Goal: Task Accomplishment & Management: Use online tool/utility

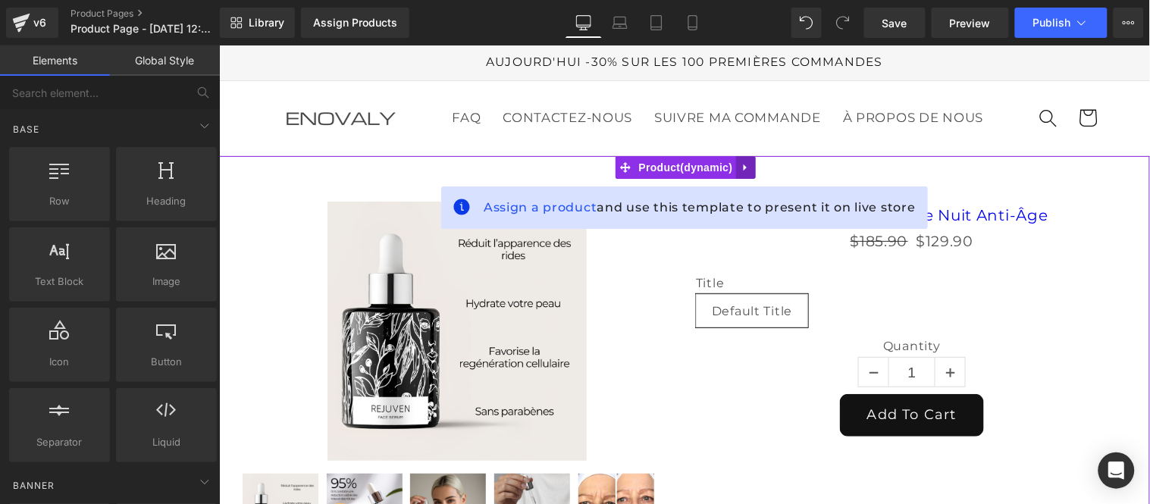
click at [751, 178] on link at bounding box center [745, 166] width 20 height 23
click at [754, 172] on icon at bounding box center [755, 166] width 11 height 11
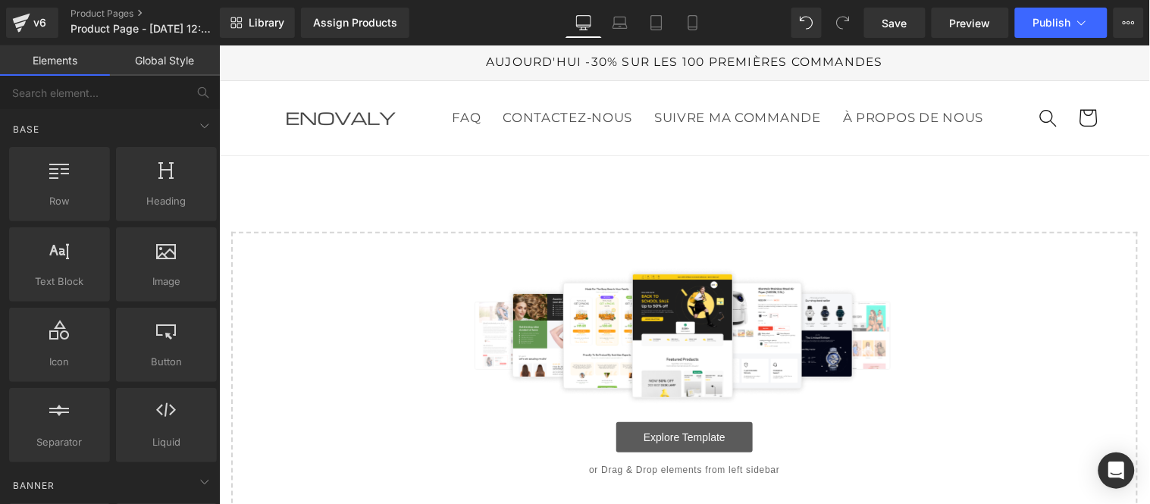
drag, startPoint x: 670, startPoint y: 465, endPoint x: 665, endPoint y: 456, distance: 9.5
click at [672, 452] on link "Explore Template" at bounding box center [683, 436] width 136 height 30
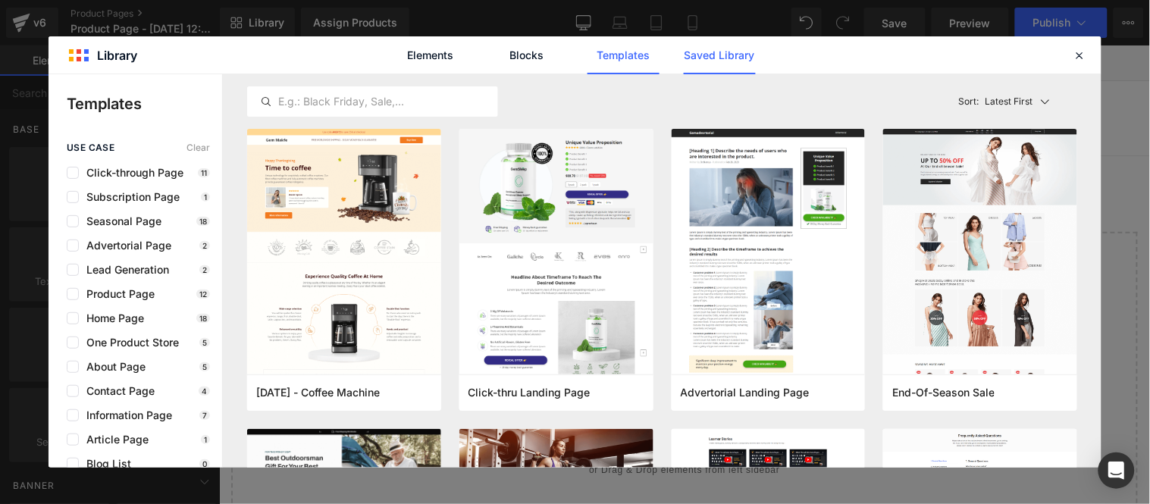
click at [718, 54] on link "Saved Library" at bounding box center [720, 55] width 72 height 38
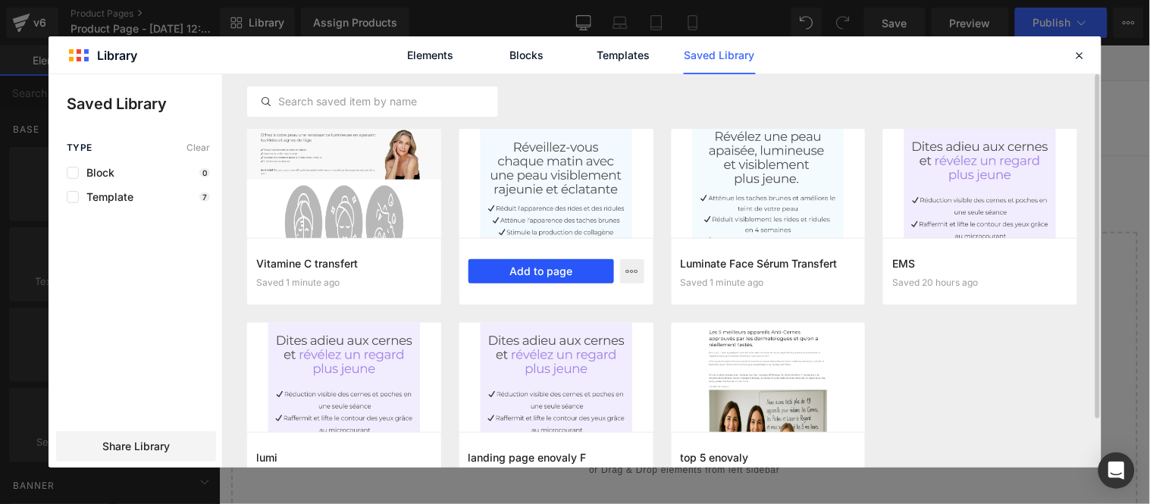
click at [541, 274] on button "Add to page" at bounding box center [541, 271] width 146 height 24
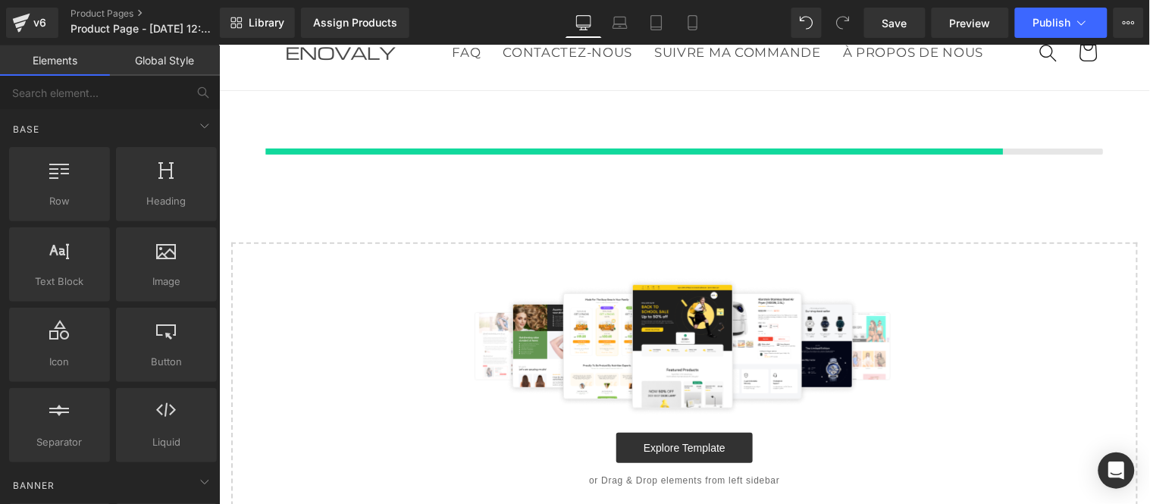
scroll to position [66, 0]
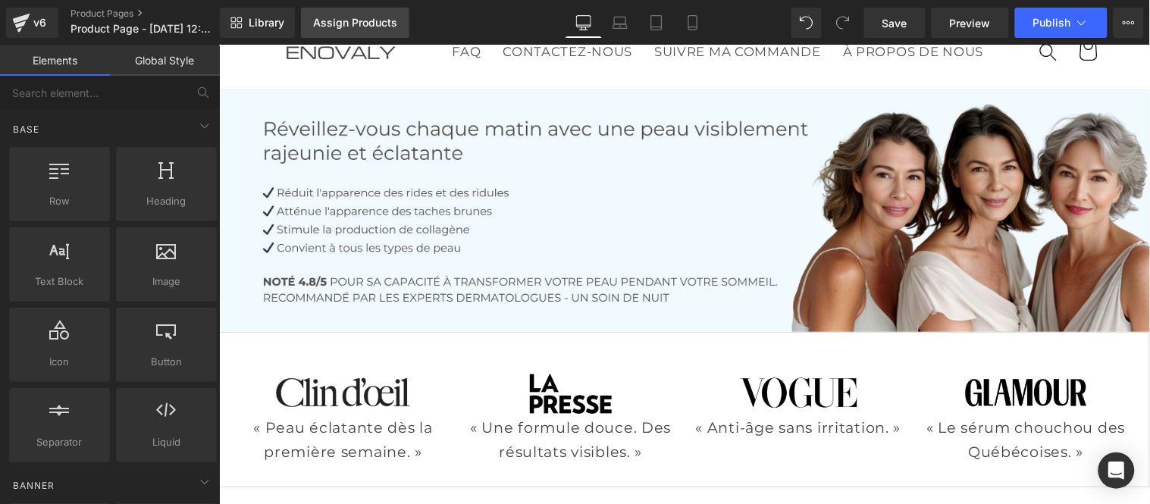
click at [358, 18] on div "Assign Products" at bounding box center [355, 23] width 84 height 12
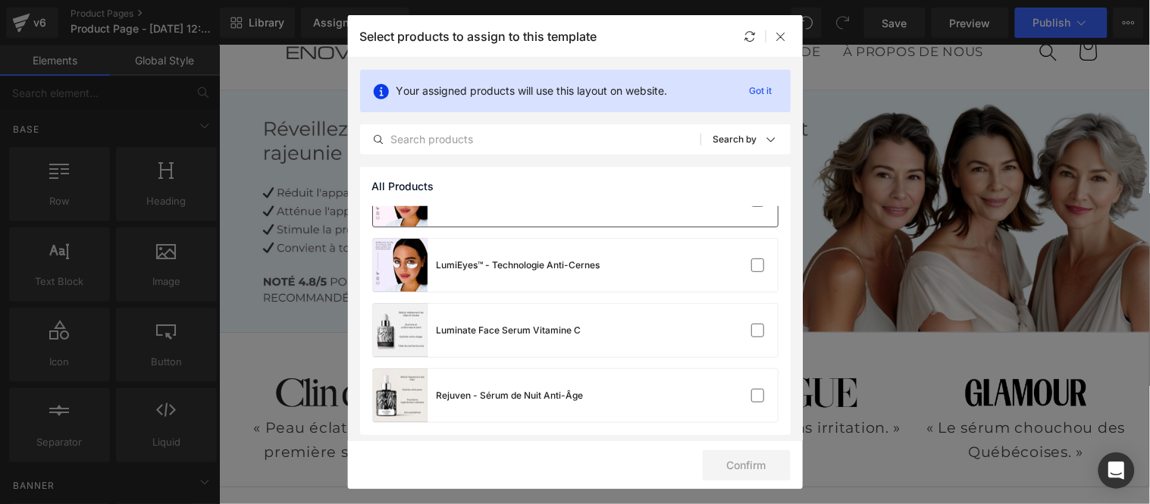
scroll to position [102, 0]
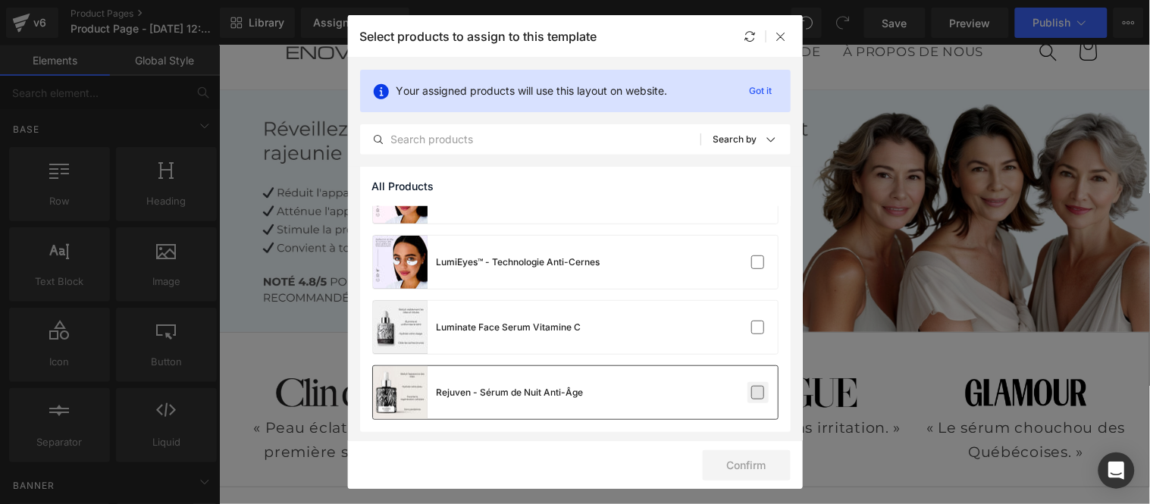
click at [751, 396] on label at bounding box center [758, 393] width 14 height 14
click at [758, 393] on input "checkbox" at bounding box center [758, 393] width 0 height 0
click at [750, 470] on button "Confirm" at bounding box center [747, 465] width 88 height 30
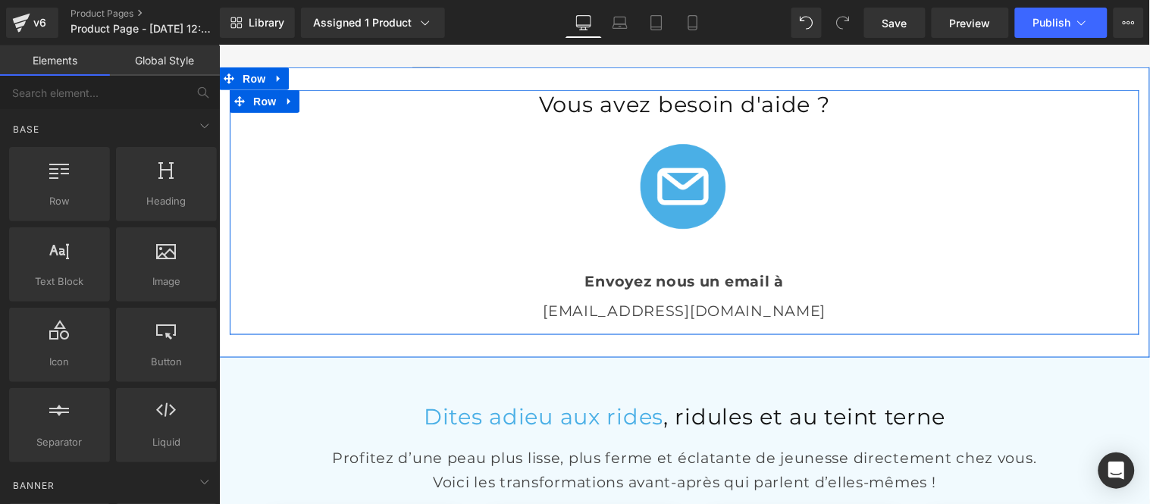
scroll to position [3350, 0]
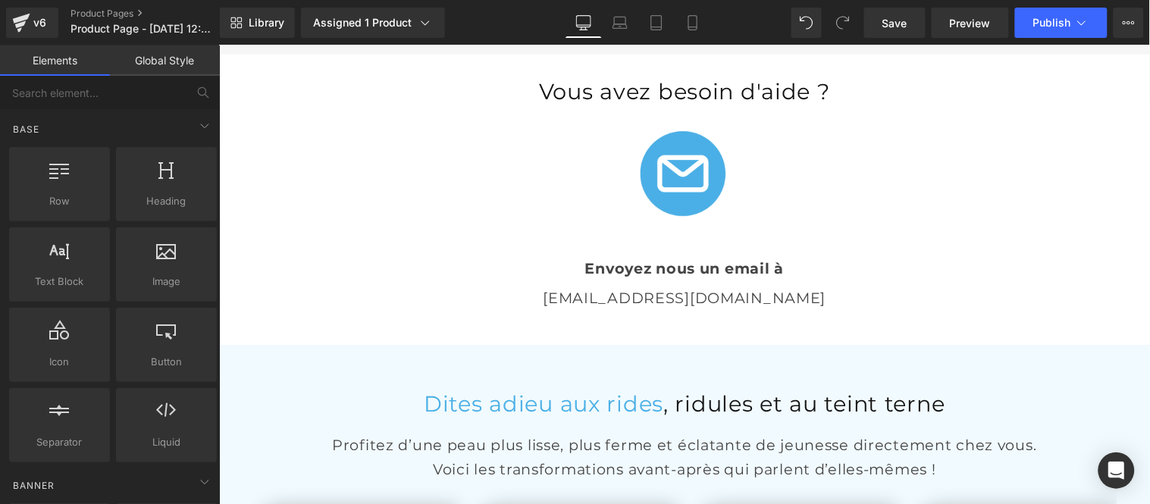
click at [758, 309] on p "[EMAIL_ADDRESS][DOMAIN_NAME]" at bounding box center [683, 297] width 887 height 23
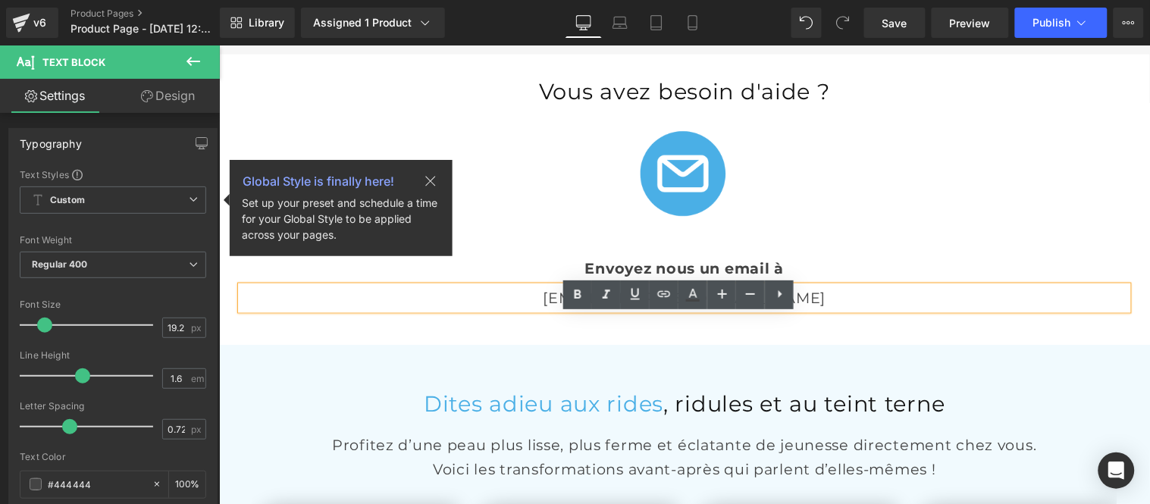
click at [699, 309] on p "[EMAIL_ADDRESS][DOMAIN_NAME]" at bounding box center [683, 297] width 887 height 23
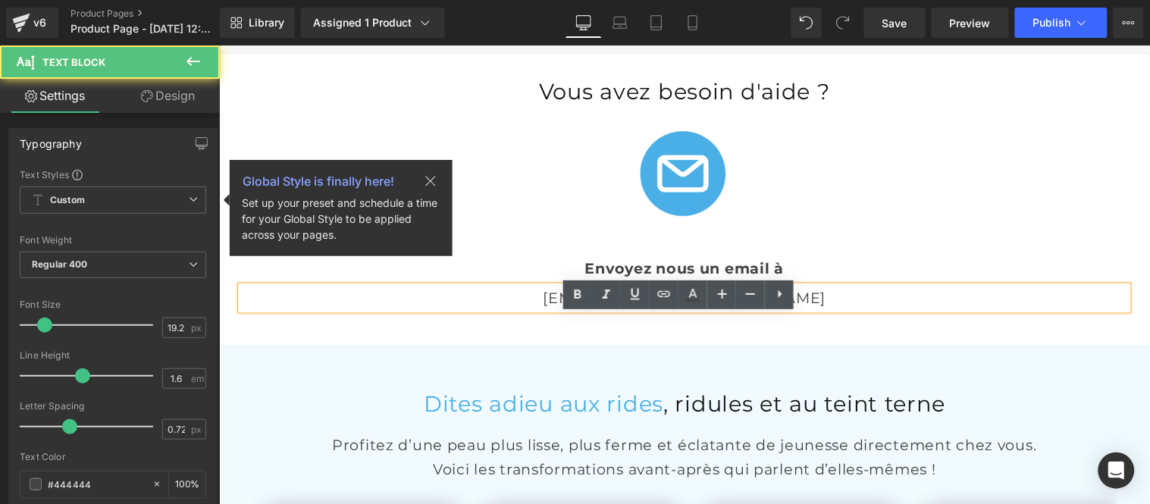
click at [712, 309] on p "[EMAIL_ADDRESS][DOMAIN_NAME]" at bounding box center [683, 297] width 887 height 23
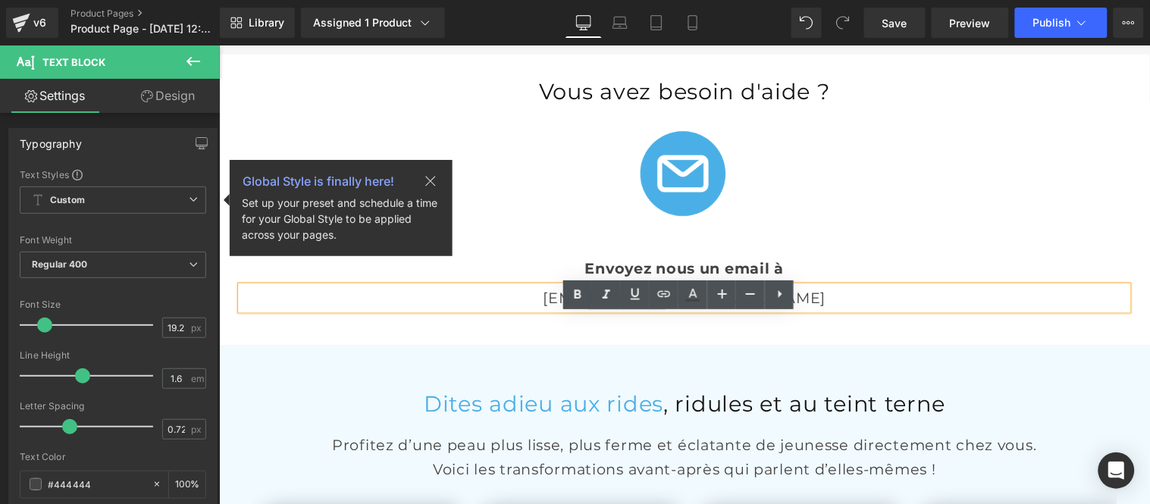
click at [661, 309] on p "[EMAIL_ADDRESS][DOMAIN_NAME]" at bounding box center [683, 297] width 887 height 23
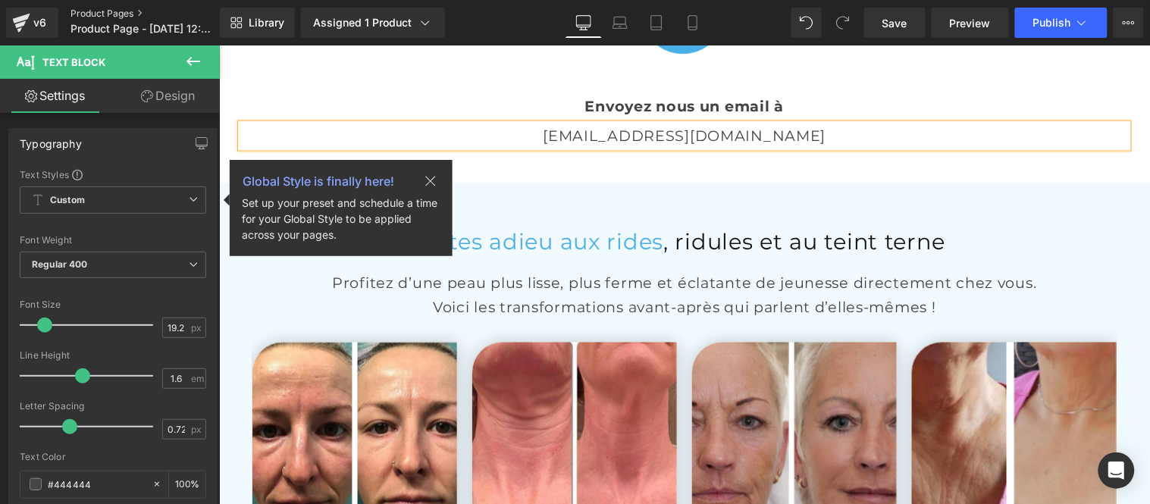
scroll to position [3519, 0]
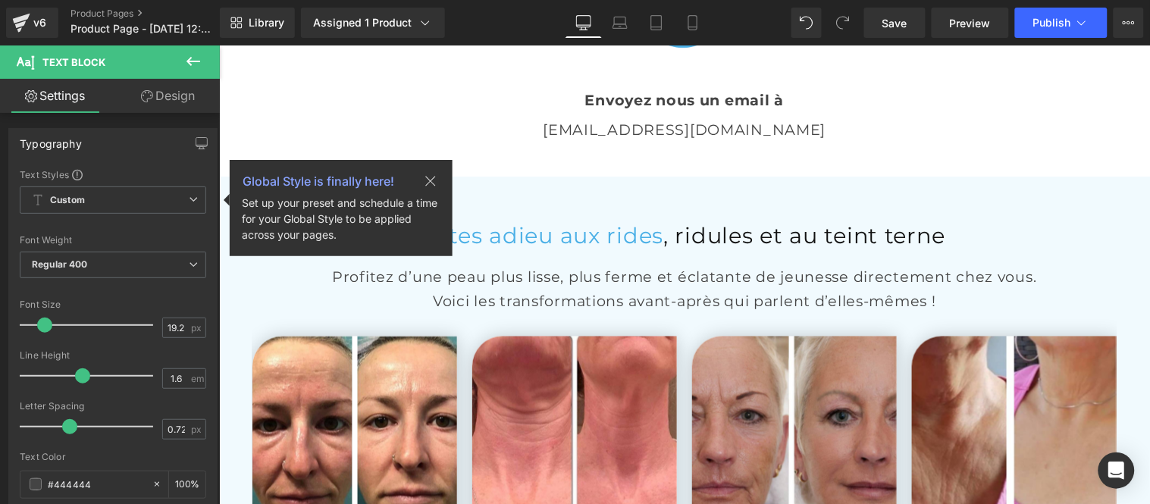
click at [187, 59] on icon at bounding box center [193, 61] width 14 height 9
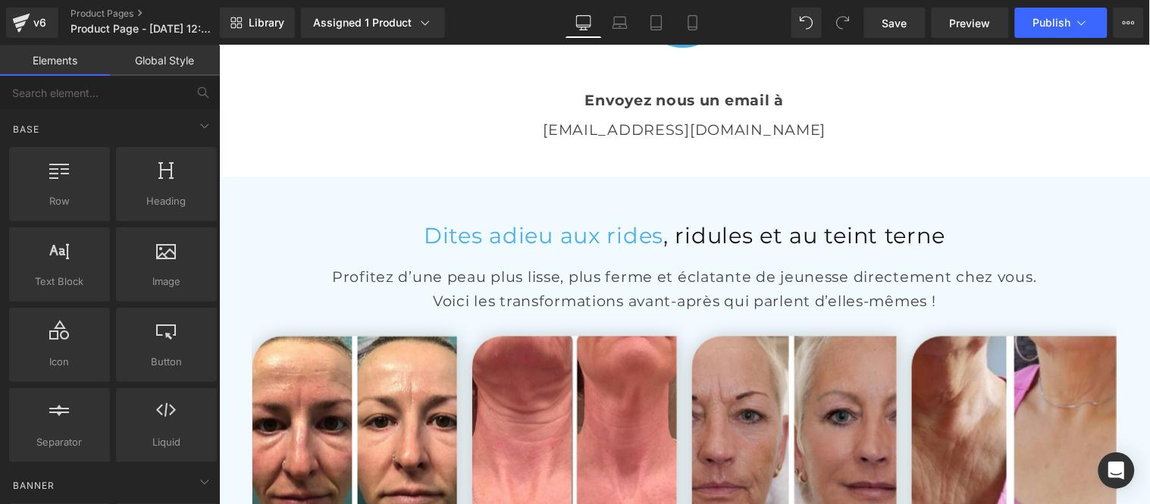
click at [152, 61] on link "Global Style" at bounding box center [165, 60] width 110 height 30
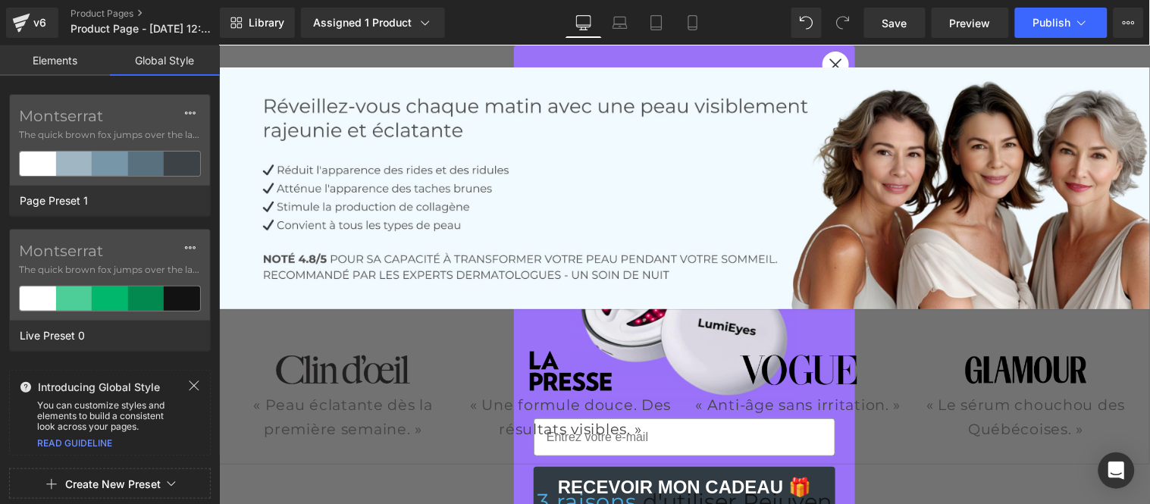
scroll to position [0, 0]
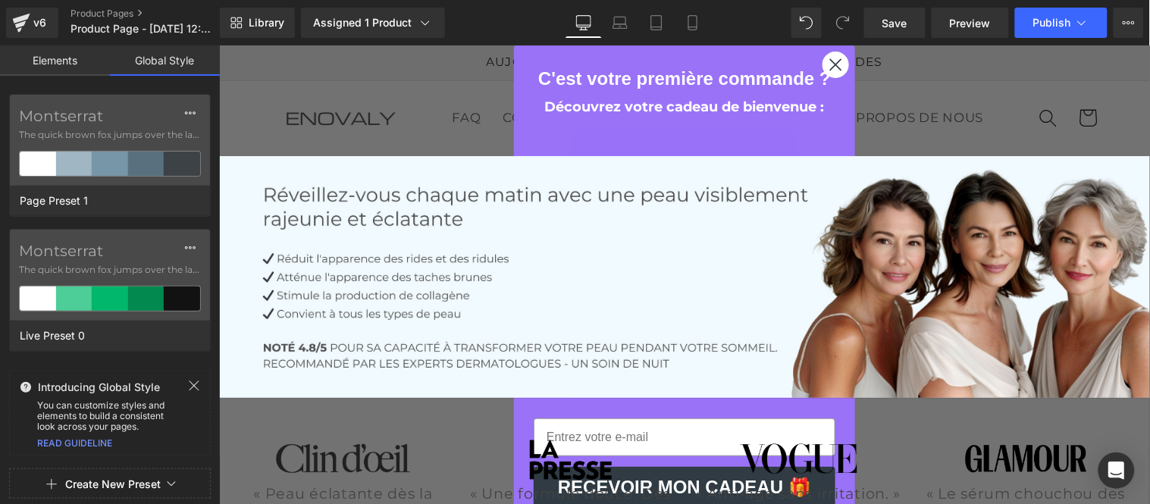
click at [822, 61] on circle "Close dialog" at bounding box center [834, 64] width 25 height 25
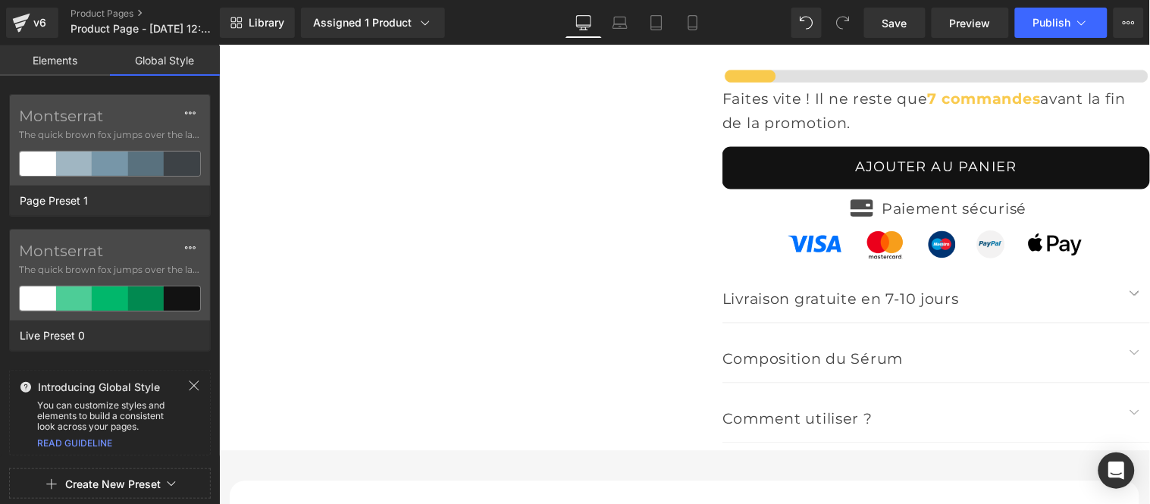
scroll to position [6571, 0]
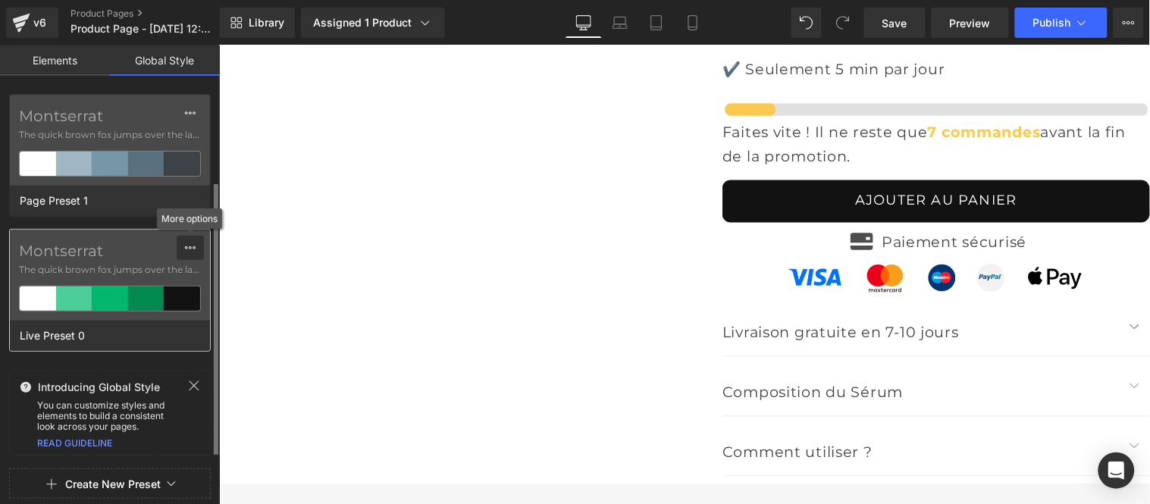
click at [186, 251] on icon at bounding box center [190, 248] width 12 height 12
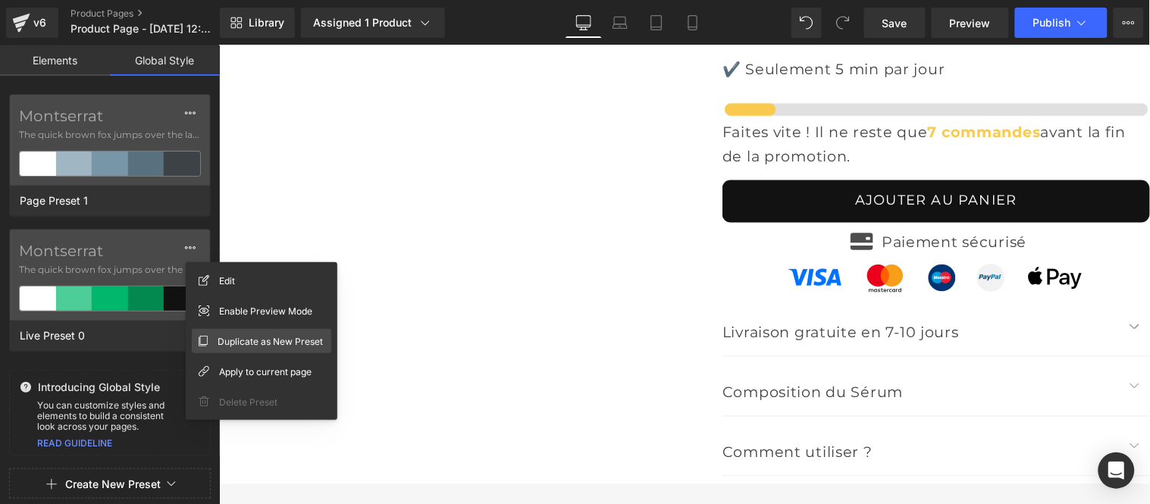
click at [237, 339] on span "Duplicate as New Preset" at bounding box center [270, 341] width 105 height 16
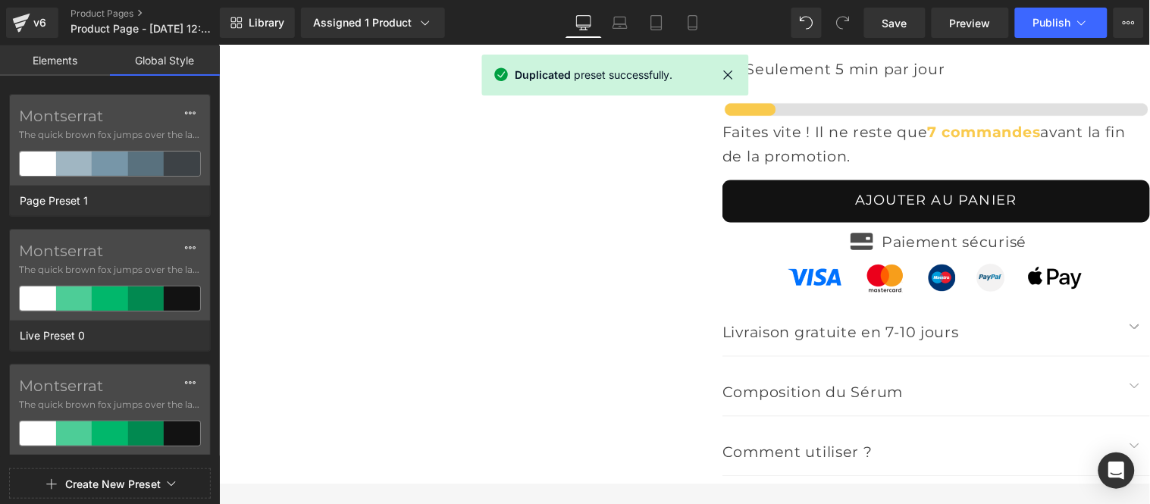
scroll to position [213, 0]
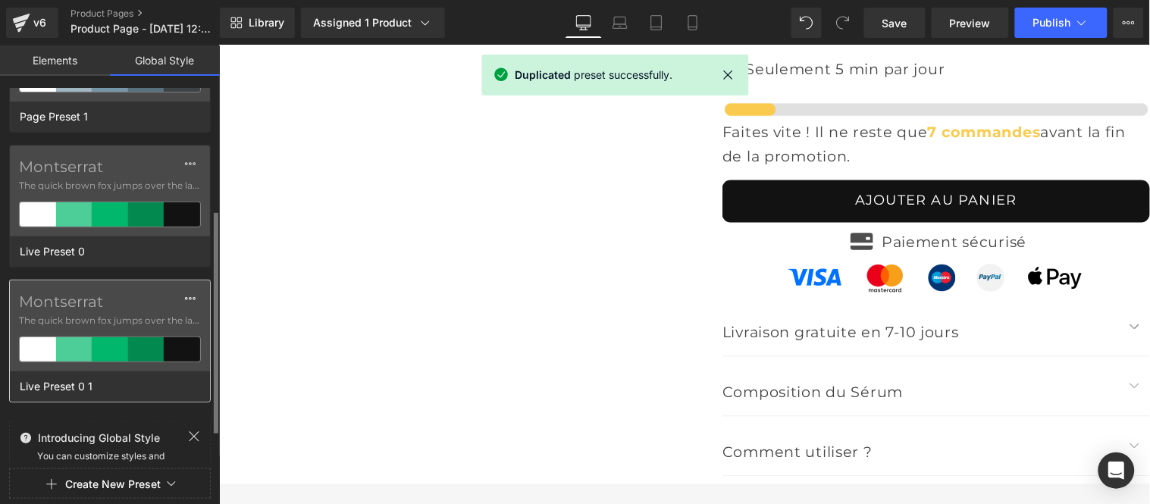
click at [103, 340] on div at bounding box center [110, 349] width 36 height 24
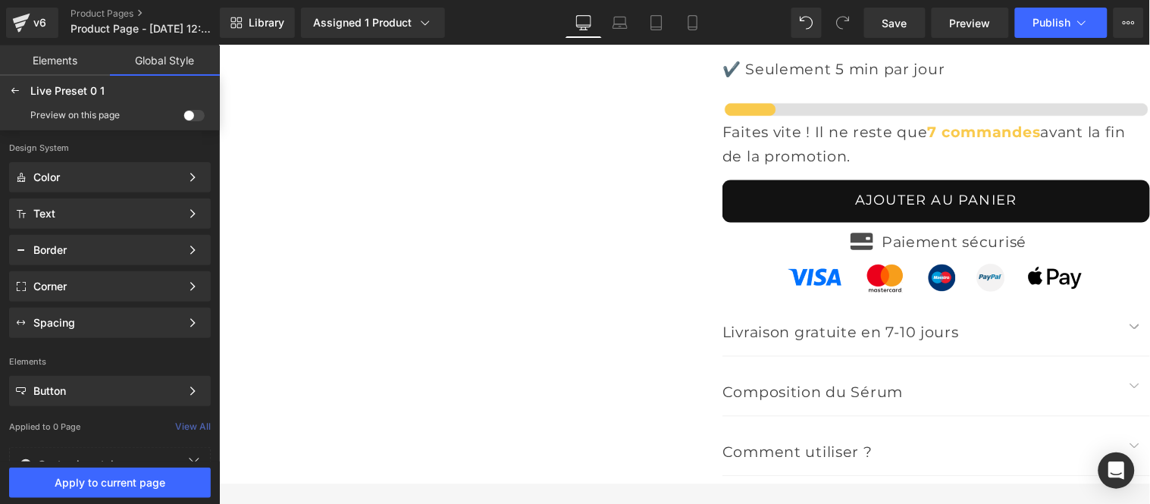
click at [190, 110] on span at bounding box center [193, 115] width 21 height 11
click at [183, 118] on input "checkbox" at bounding box center [183, 118] width 0 height 0
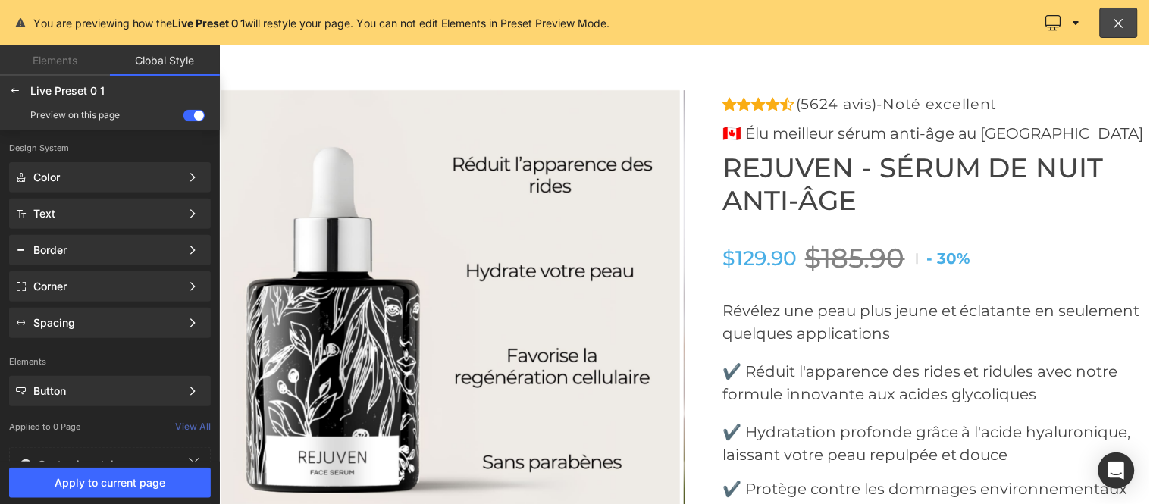
scroll to position [5359, 0]
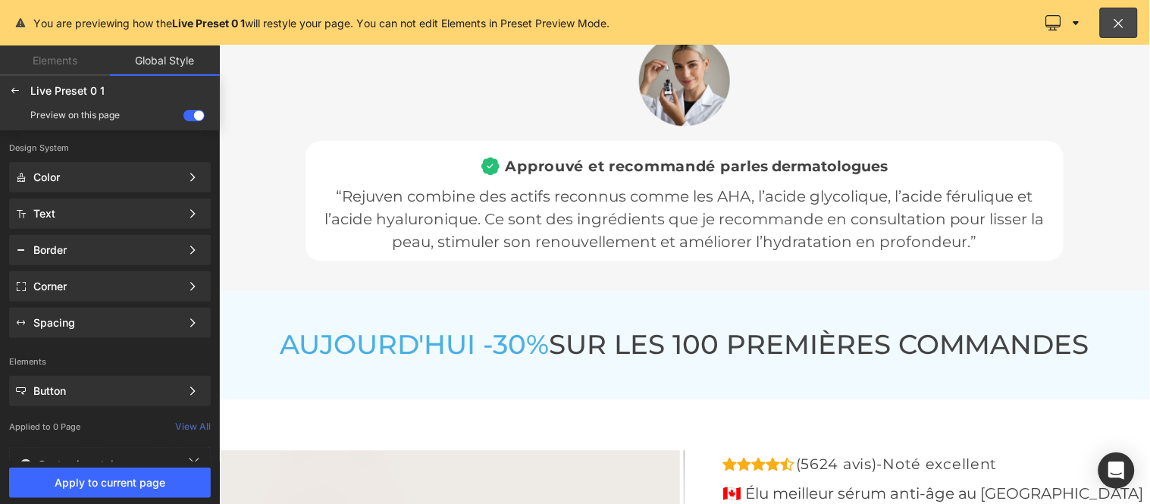
click at [419, 371] on div at bounding box center [683, 274] width 931 height 459
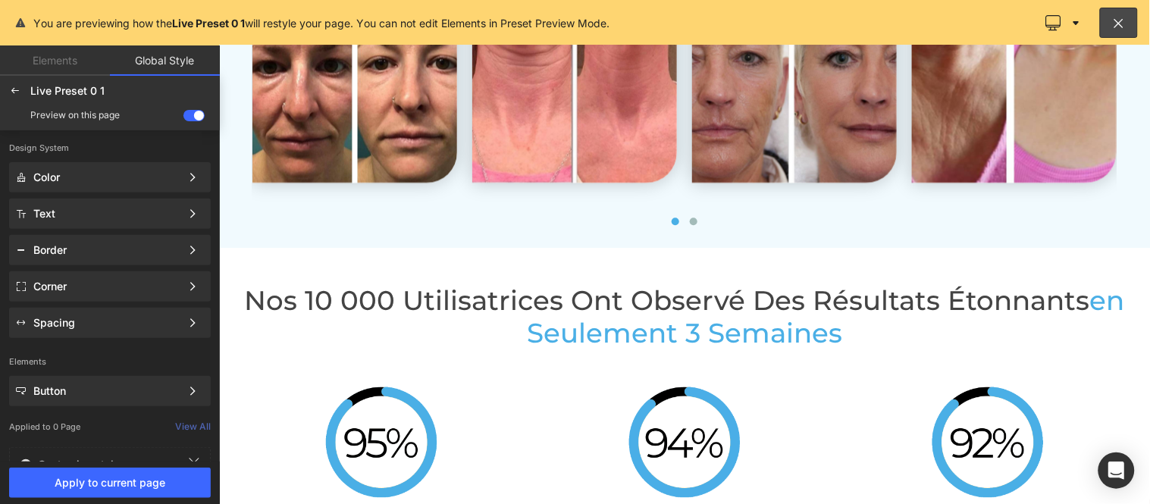
scroll to position [3927, 0]
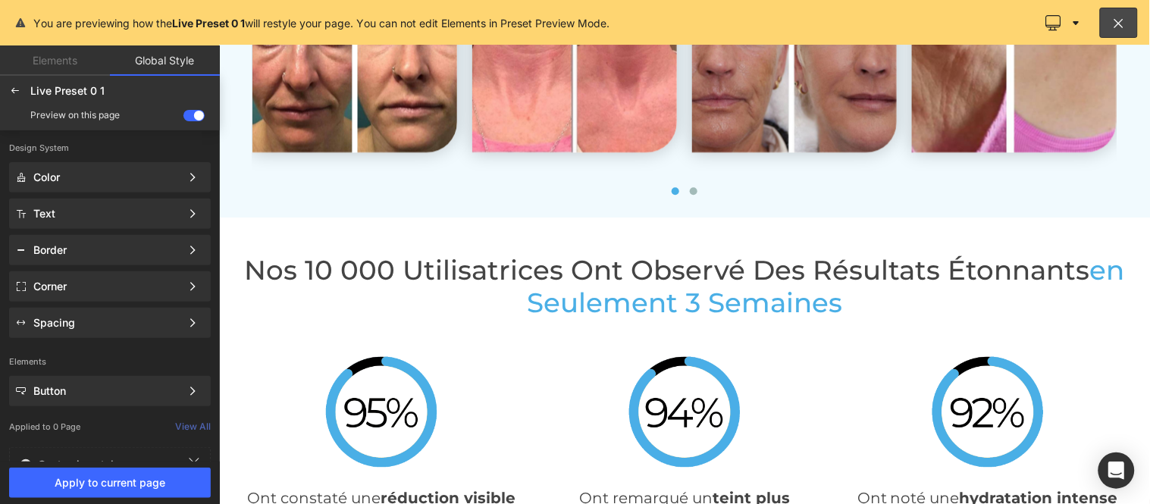
click at [680, 330] on div at bounding box center [683, 274] width 931 height 459
click at [138, 487] on span "Apply to current page" at bounding box center [109, 483] width 183 height 12
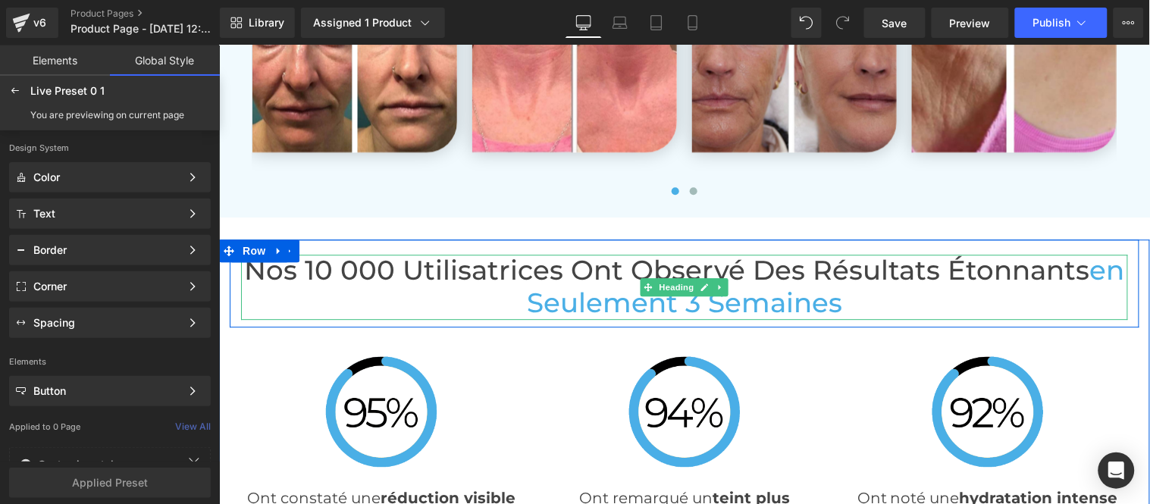
click at [631, 318] on span "en Seulement 3 Semaines" at bounding box center [825, 285] width 598 height 65
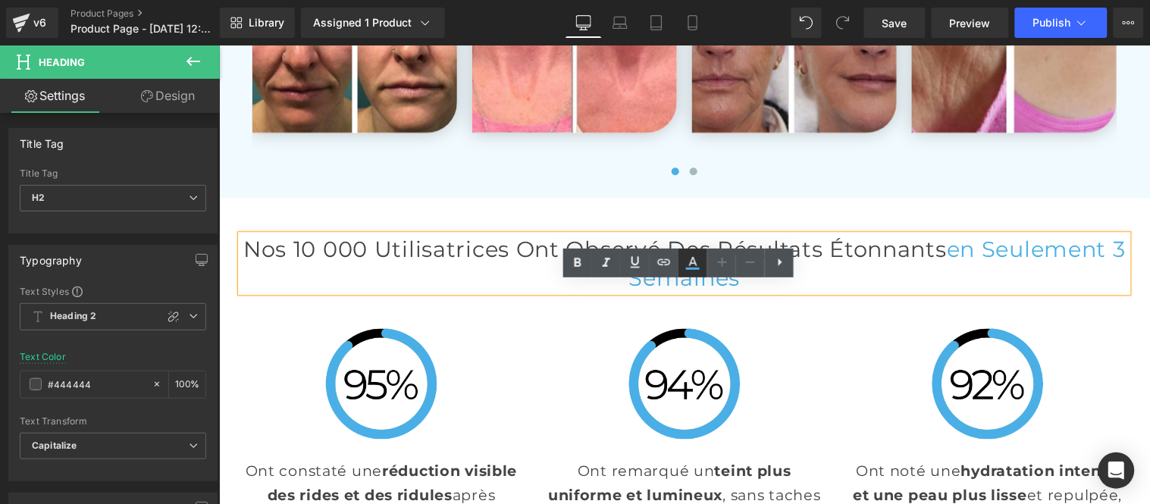
click at [692, 271] on icon at bounding box center [693, 263] width 18 height 18
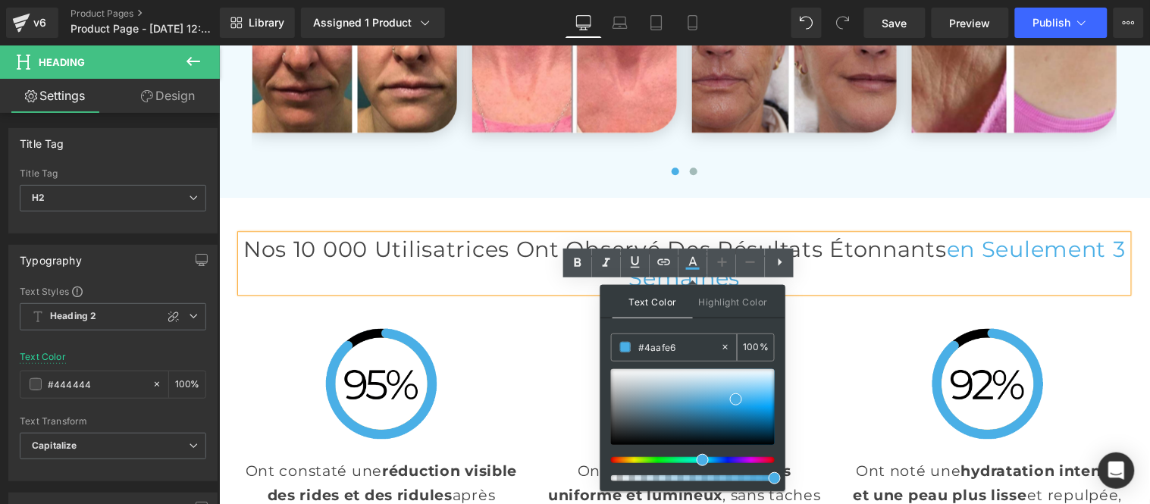
click at [674, 346] on input "#4aafe6" at bounding box center [679, 347] width 82 height 17
click at [218, 45] on div at bounding box center [218, 45] width 0 height 0
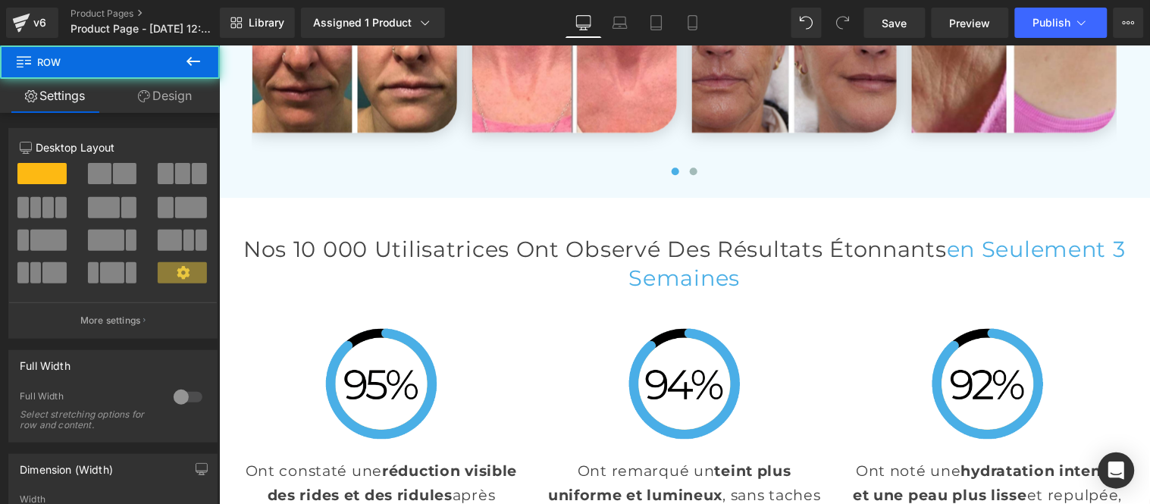
click at [191, 55] on icon at bounding box center [193, 61] width 18 height 18
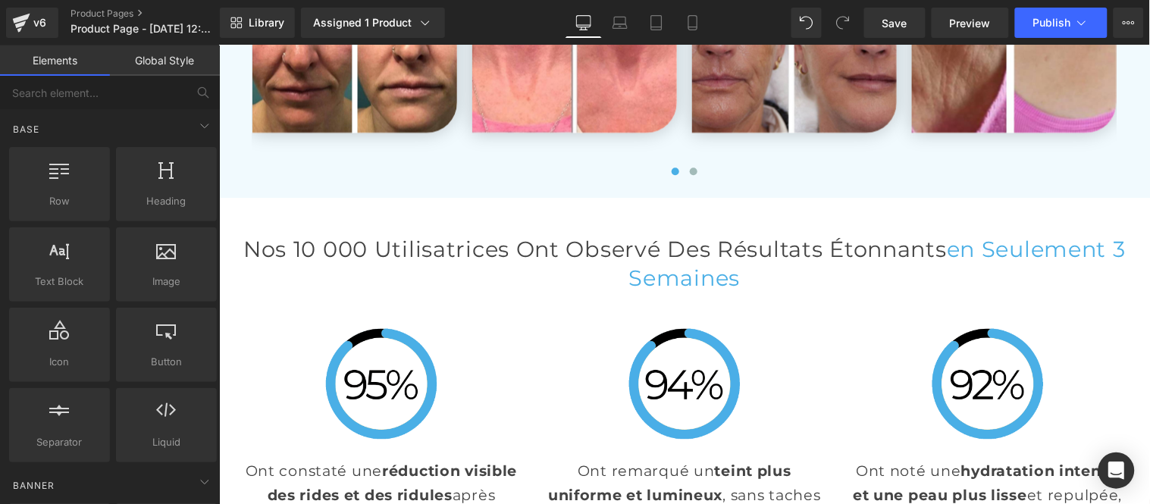
click at [167, 68] on link "Global Style" at bounding box center [165, 60] width 110 height 30
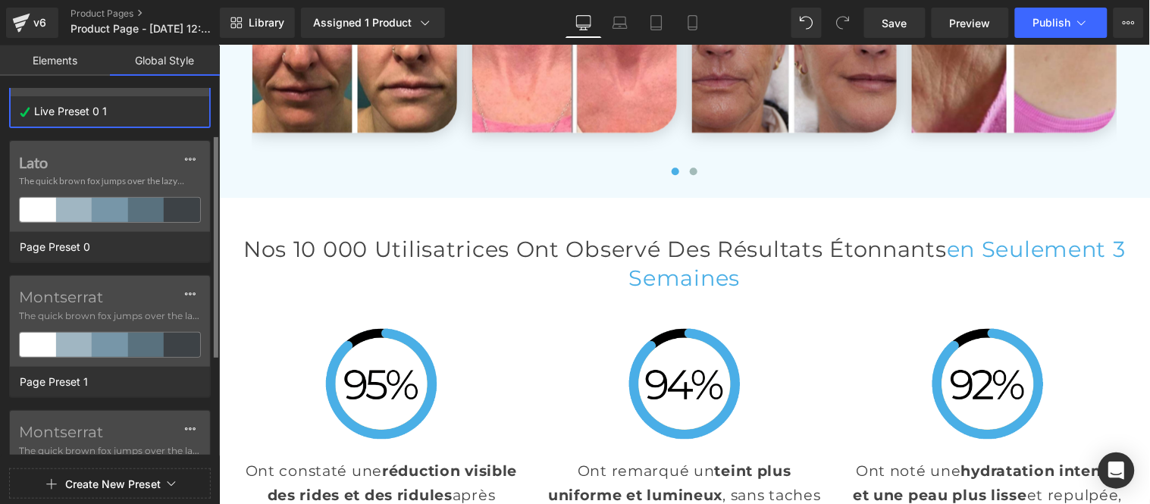
scroll to position [0, 0]
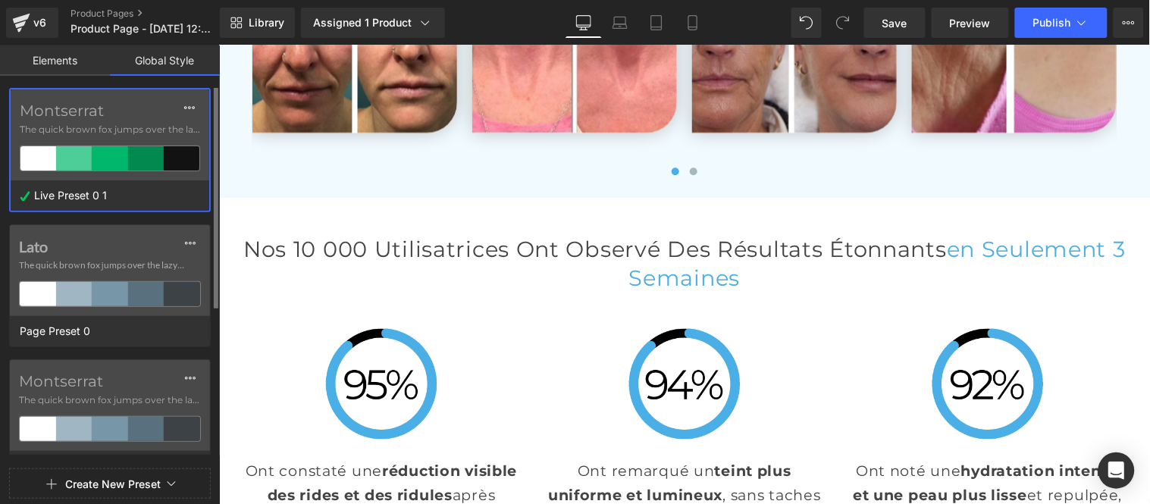
click at [100, 127] on span "The quick brown fox jumps over the lazy..." at bounding box center [110, 130] width 180 height 14
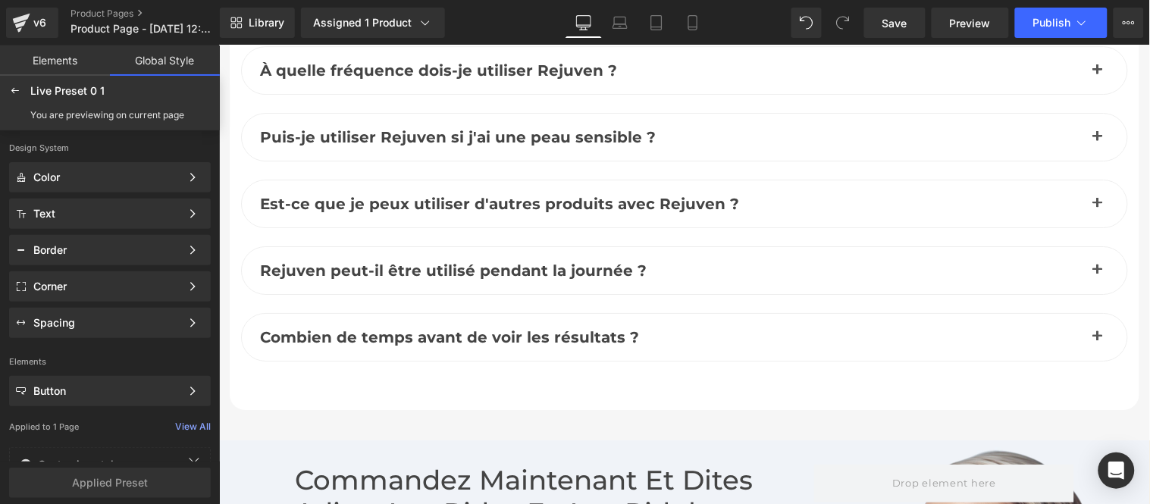
scroll to position [7632, 0]
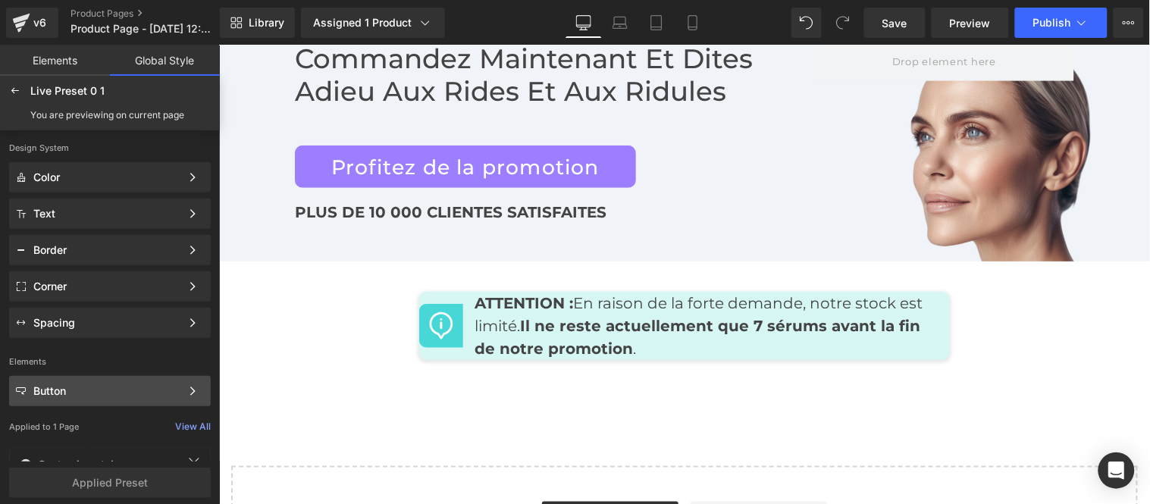
click at [142, 391] on div "Button" at bounding box center [106, 391] width 147 height 12
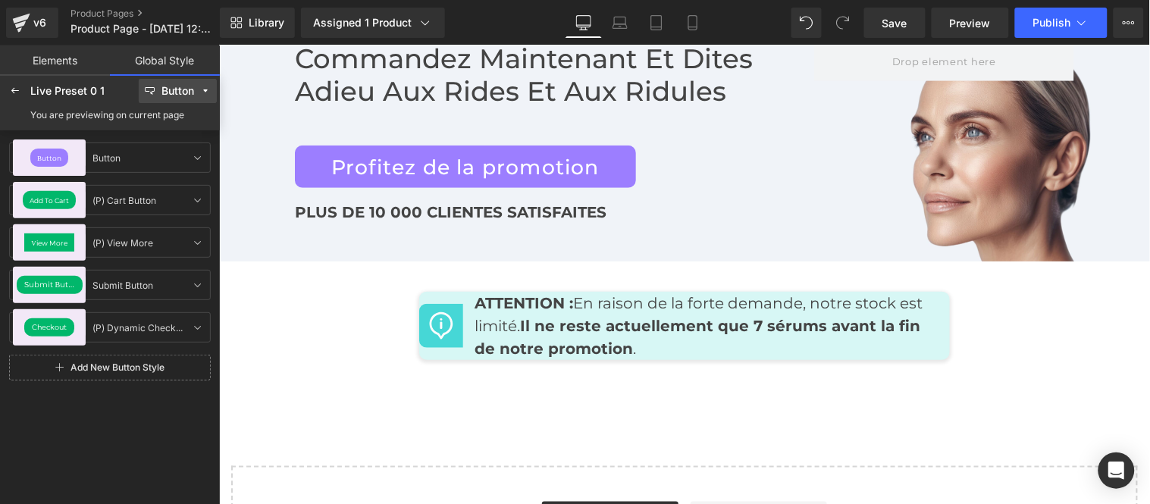
click at [196, 92] on button "Button" at bounding box center [178, 91] width 78 height 24
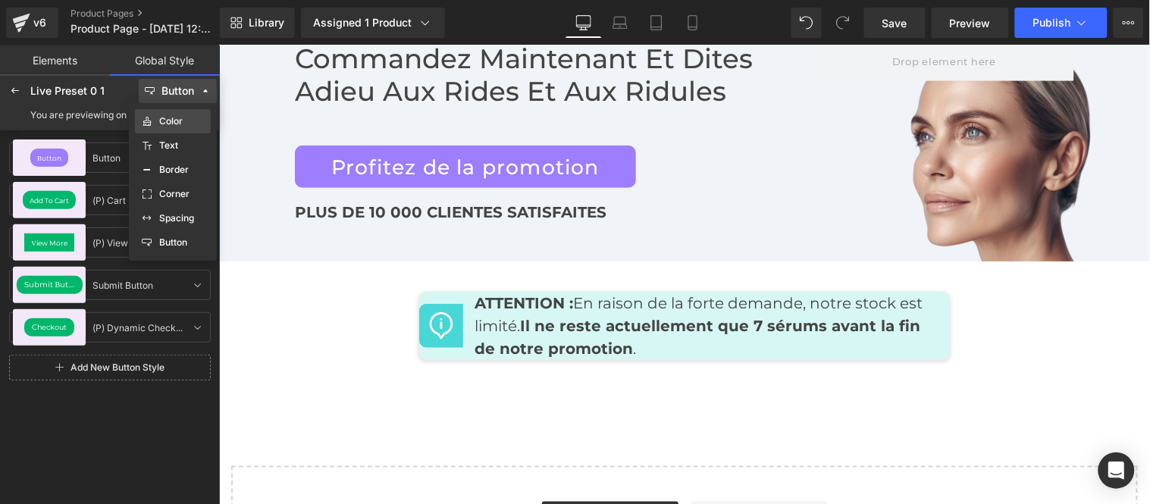
click at [189, 123] on div "Color" at bounding box center [173, 121] width 64 height 12
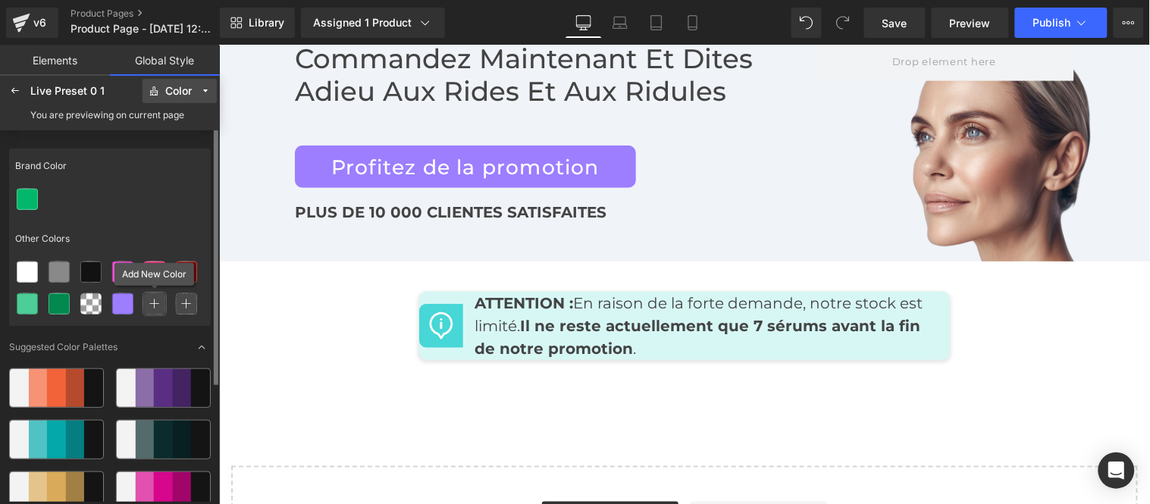
click at [152, 301] on icon at bounding box center [154, 304] width 11 height 11
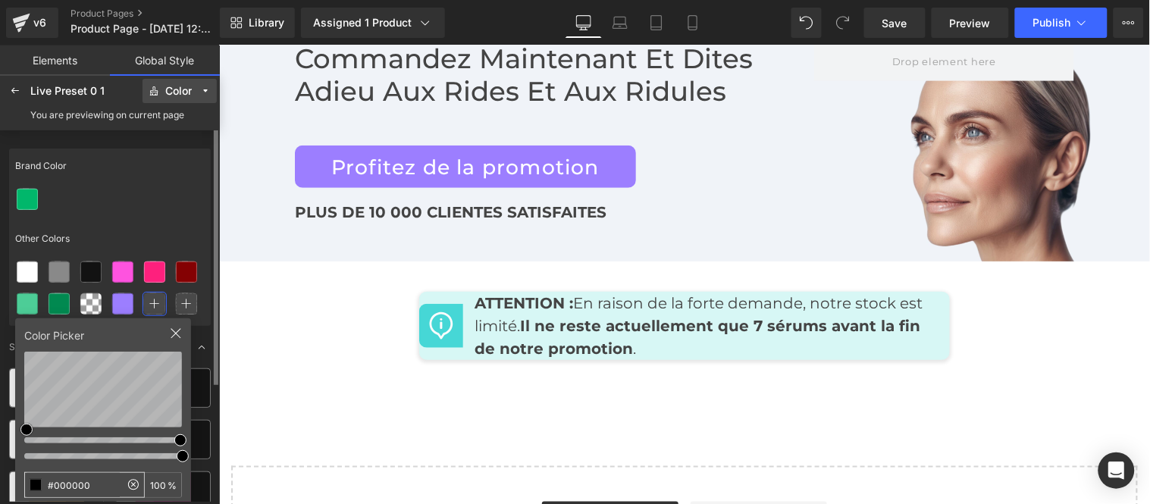
click at [95, 484] on input "#000000" at bounding box center [72, 485] width 95 height 24
type input "#4aafe6"
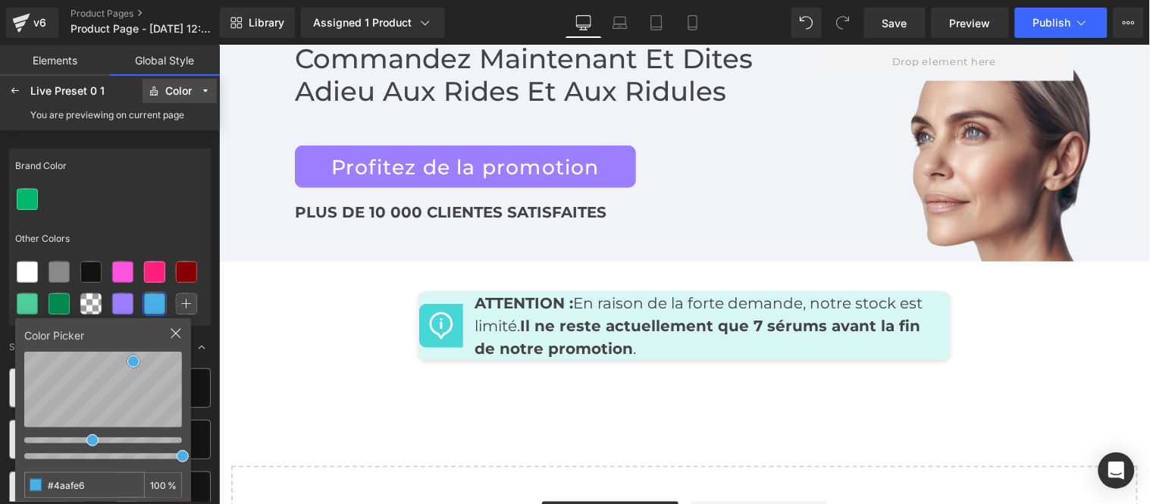
click at [186, 82] on button "Color" at bounding box center [179, 91] width 74 height 24
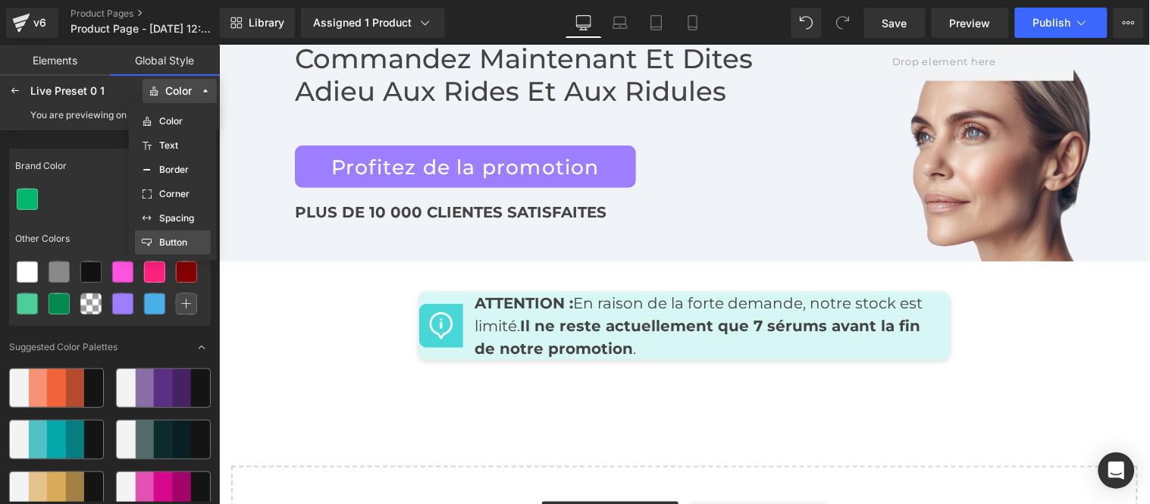
click at [177, 252] on div "Button" at bounding box center [173, 242] width 76 height 24
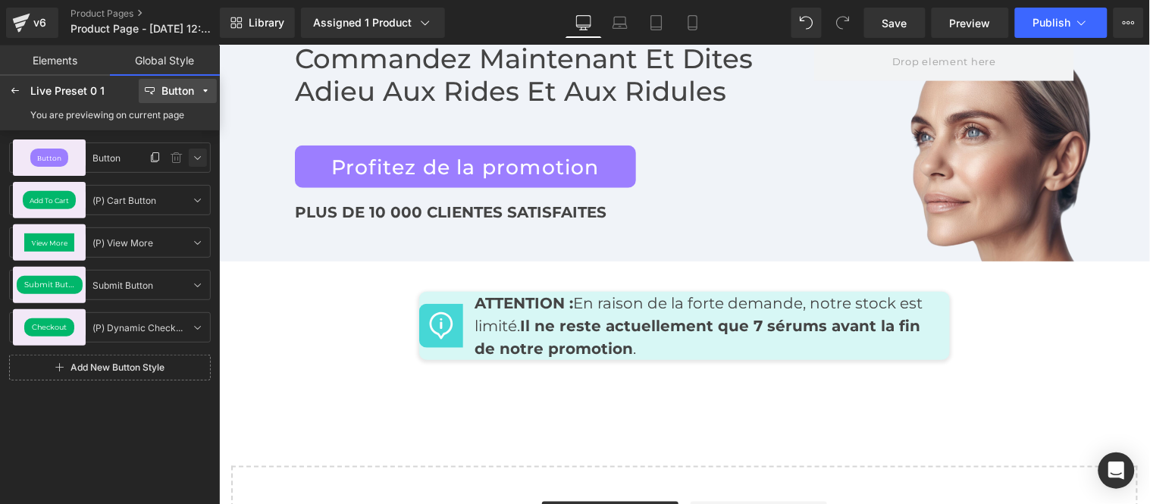
click at [198, 160] on icon at bounding box center [198, 158] width 12 height 12
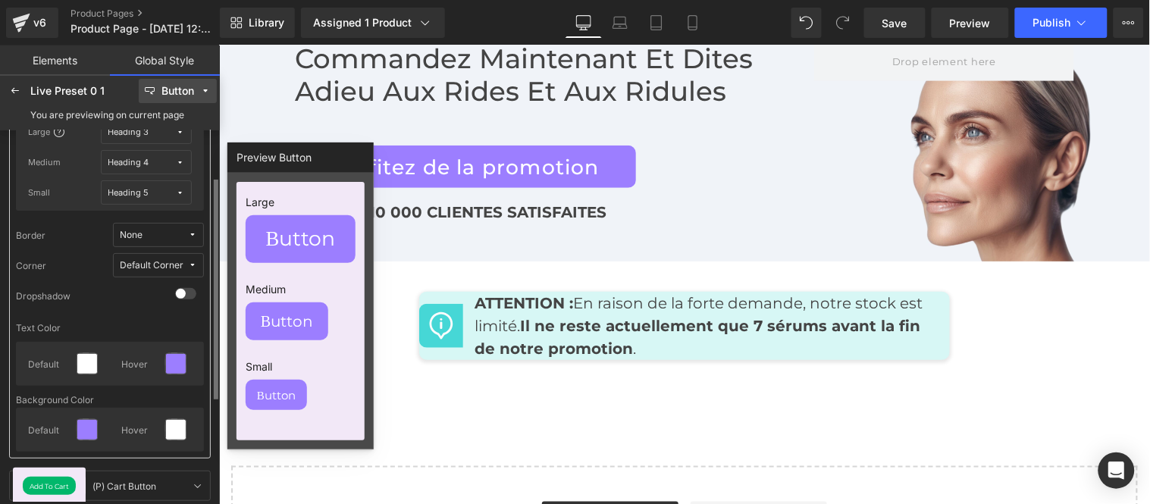
scroll to position [168, 0]
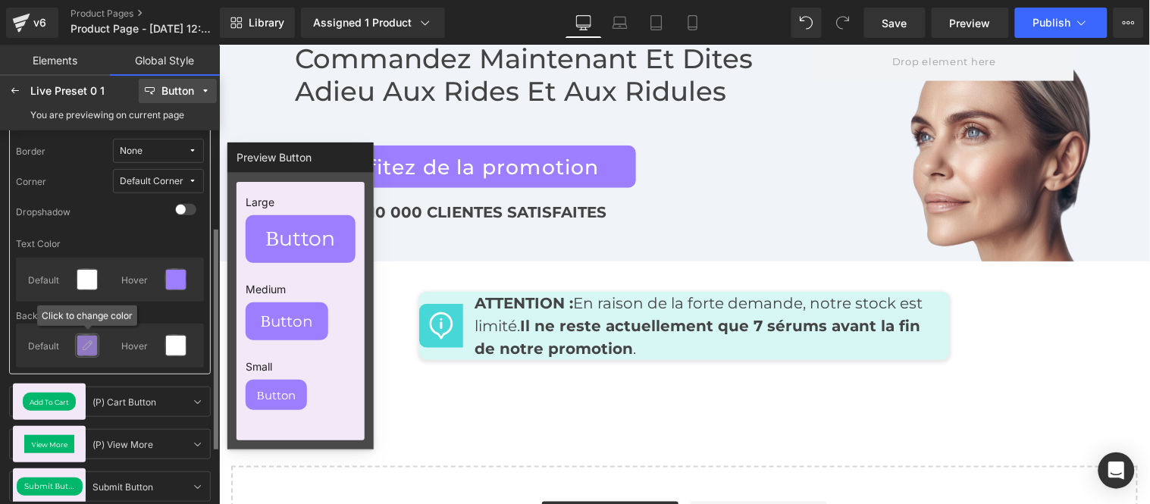
click at [91, 342] on icon at bounding box center [87, 346] width 12 height 12
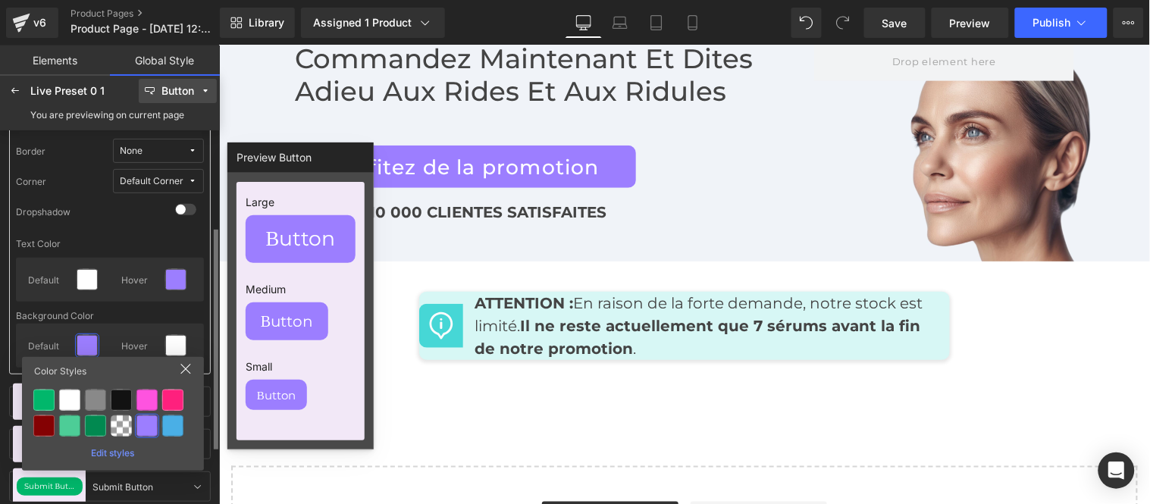
scroll to position [252, 0]
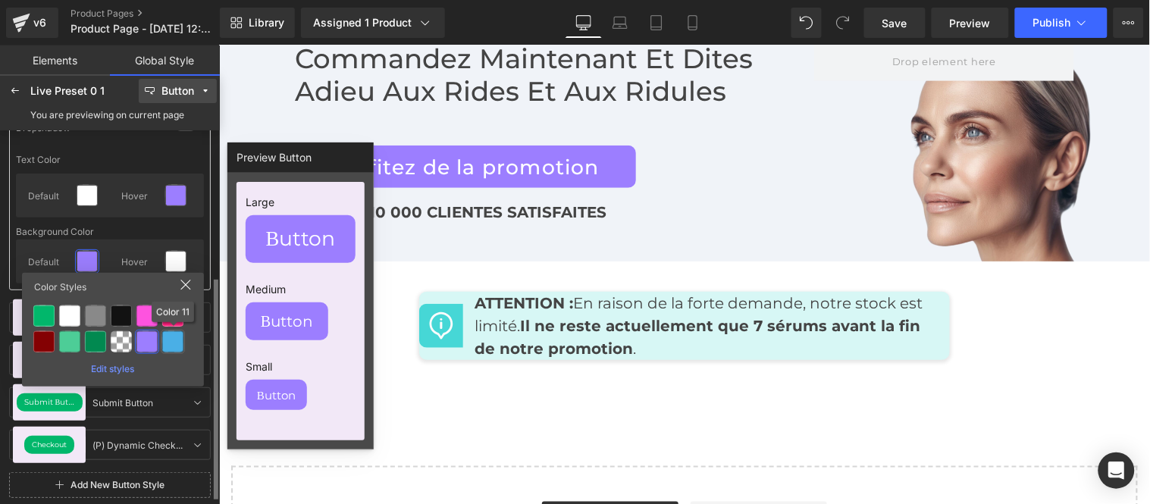
click at [177, 342] on div at bounding box center [172, 341] width 21 height 21
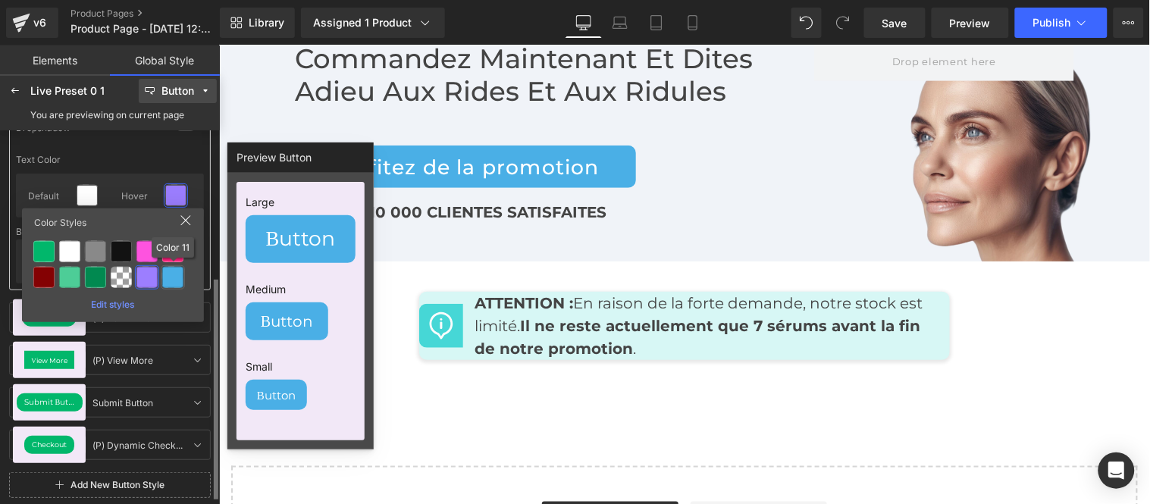
click at [168, 274] on div at bounding box center [172, 277] width 21 height 21
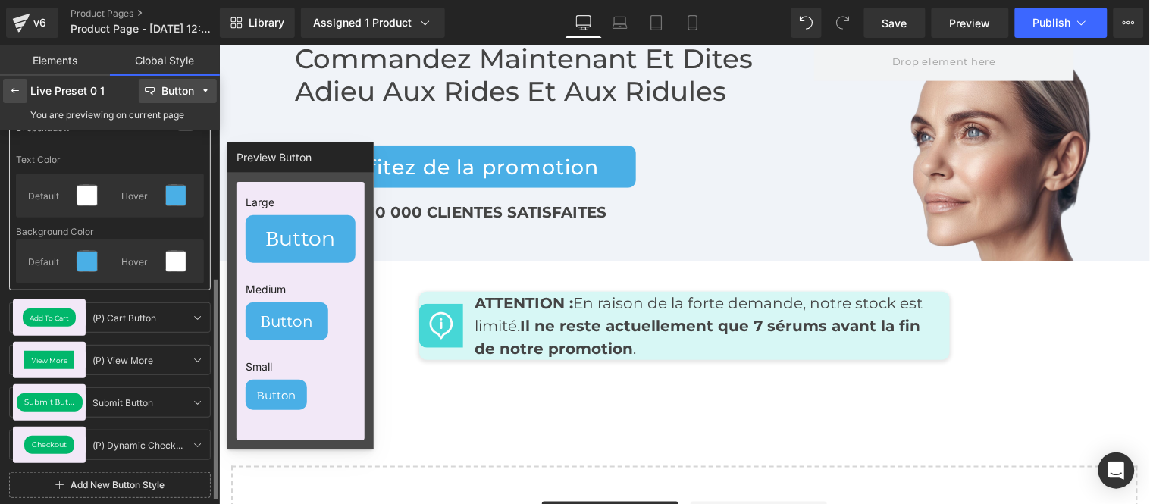
click at [8, 95] on div at bounding box center [15, 91] width 24 height 24
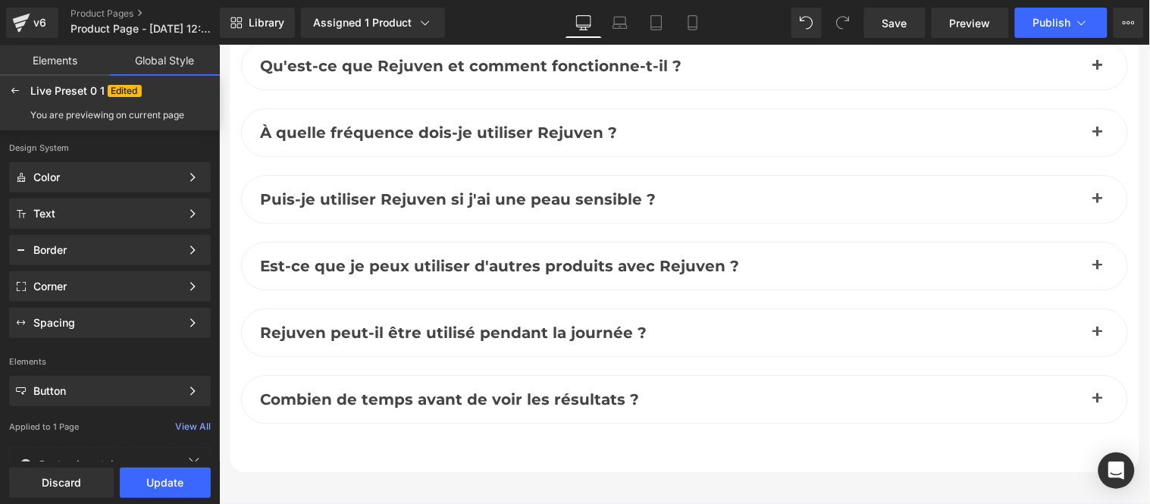
scroll to position [7127, 0]
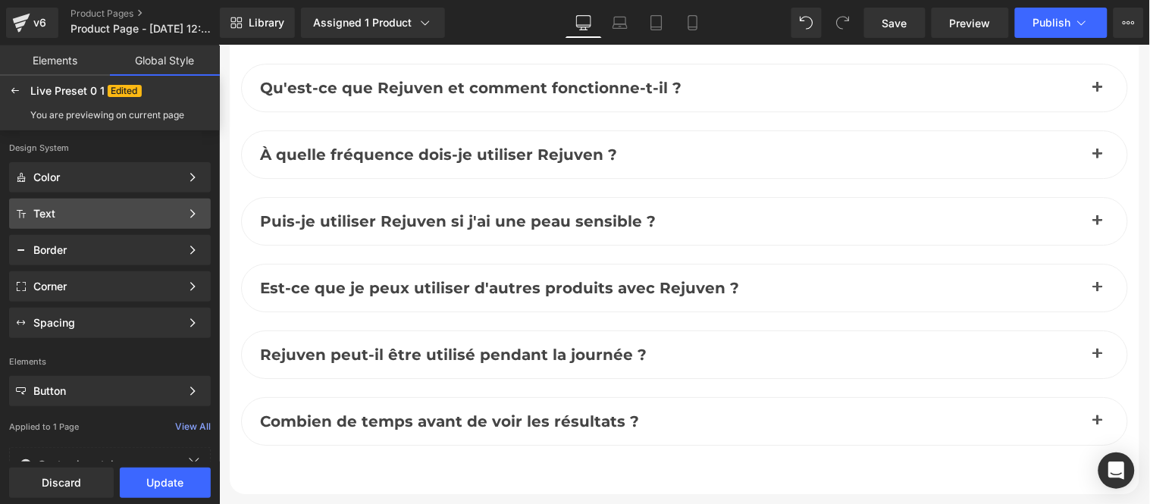
click at [147, 214] on div "Text" at bounding box center [106, 214] width 147 height 12
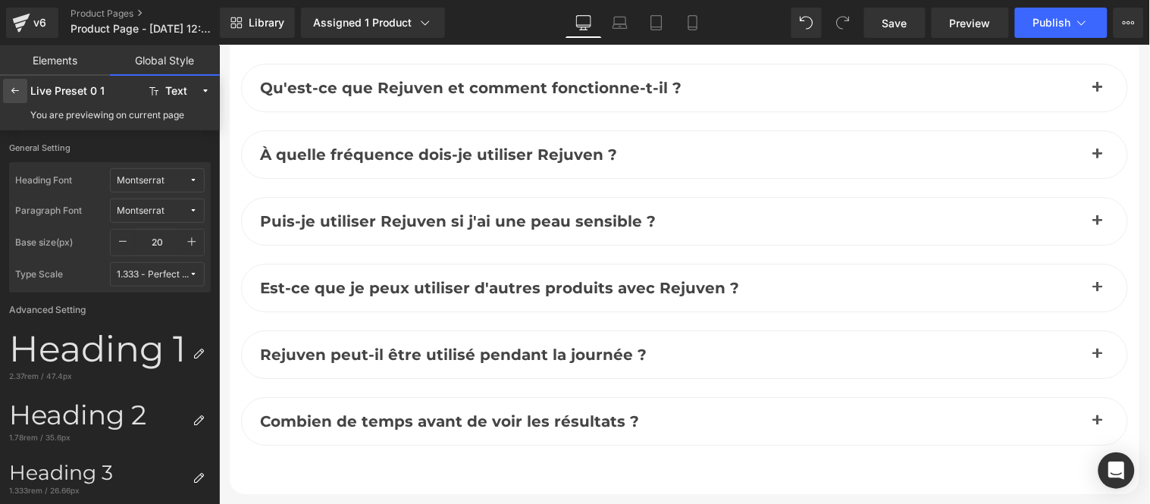
click at [11, 94] on icon at bounding box center [15, 91] width 12 height 12
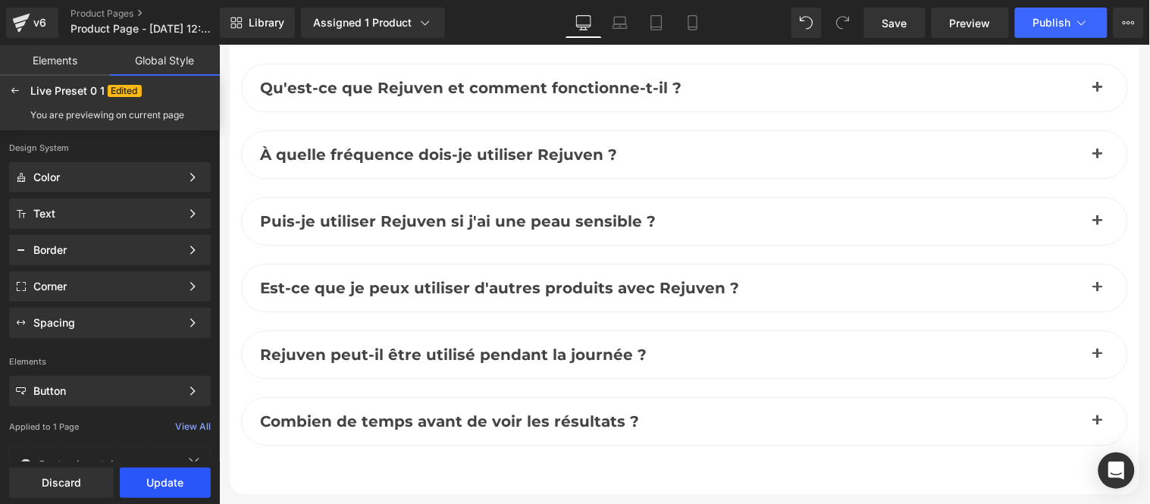
click at [160, 480] on button "Update" at bounding box center [165, 483] width 91 height 30
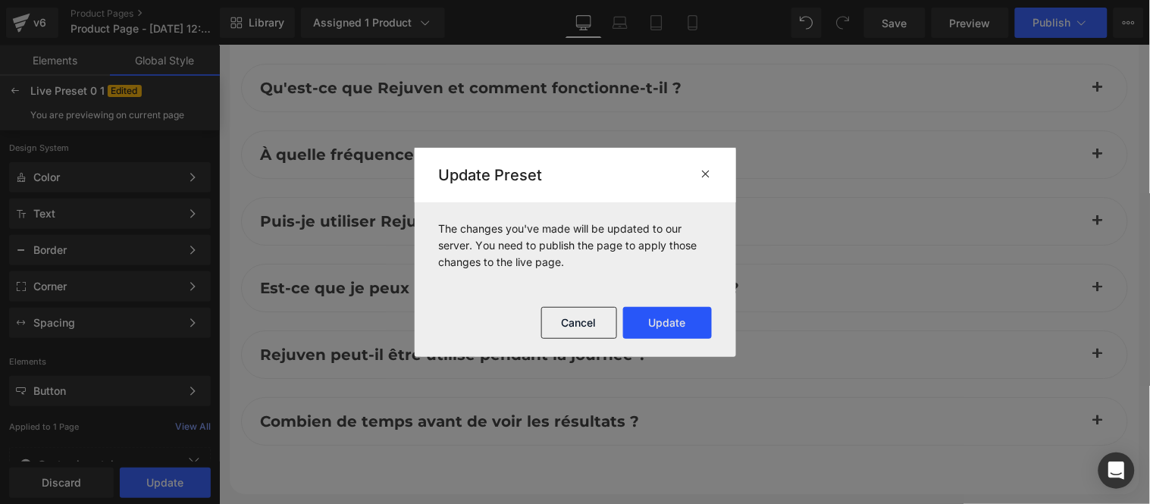
click at [668, 320] on button "Update" at bounding box center [667, 323] width 89 height 32
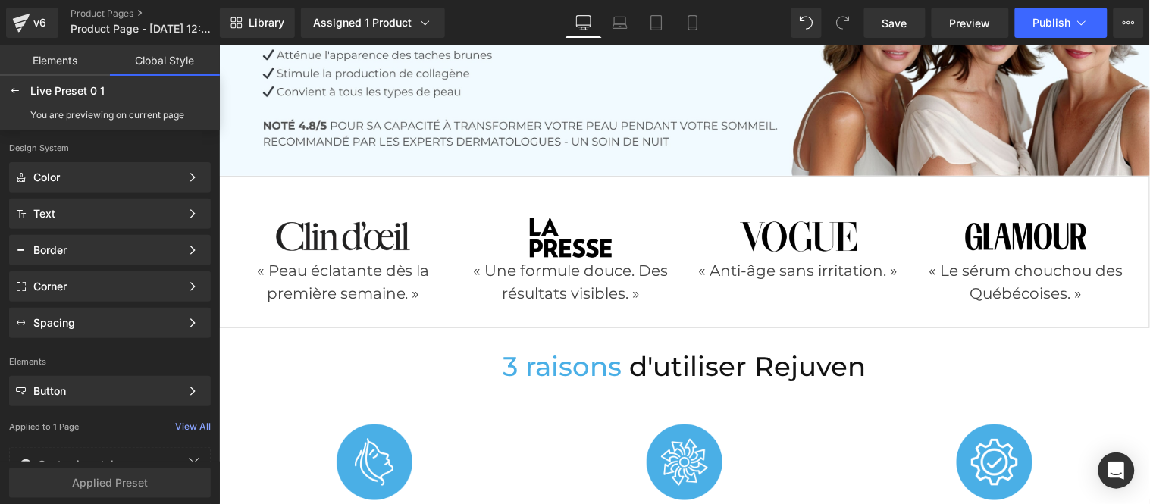
scroll to position [0, 0]
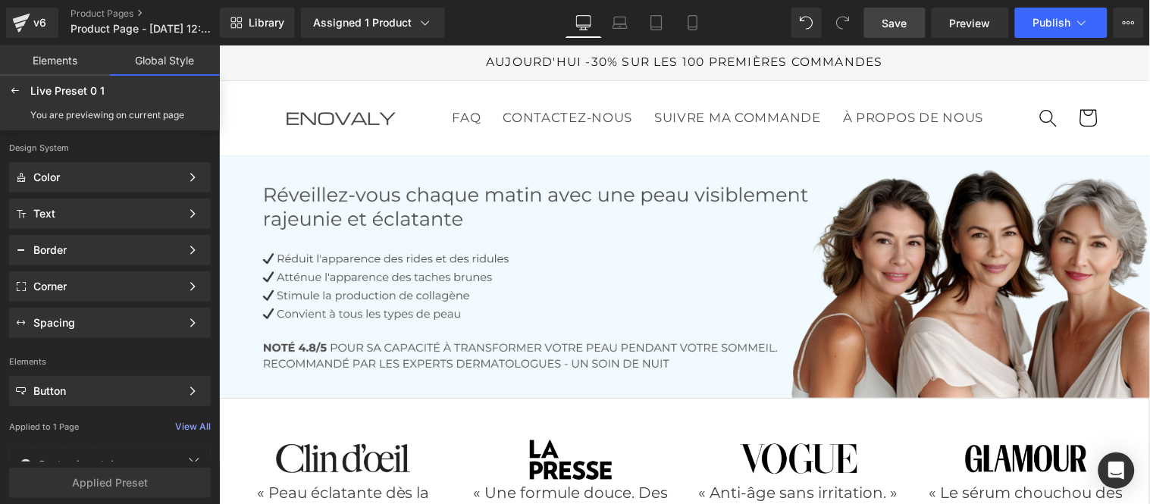
click at [897, 26] on span "Save" at bounding box center [894, 23] width 25 height 16
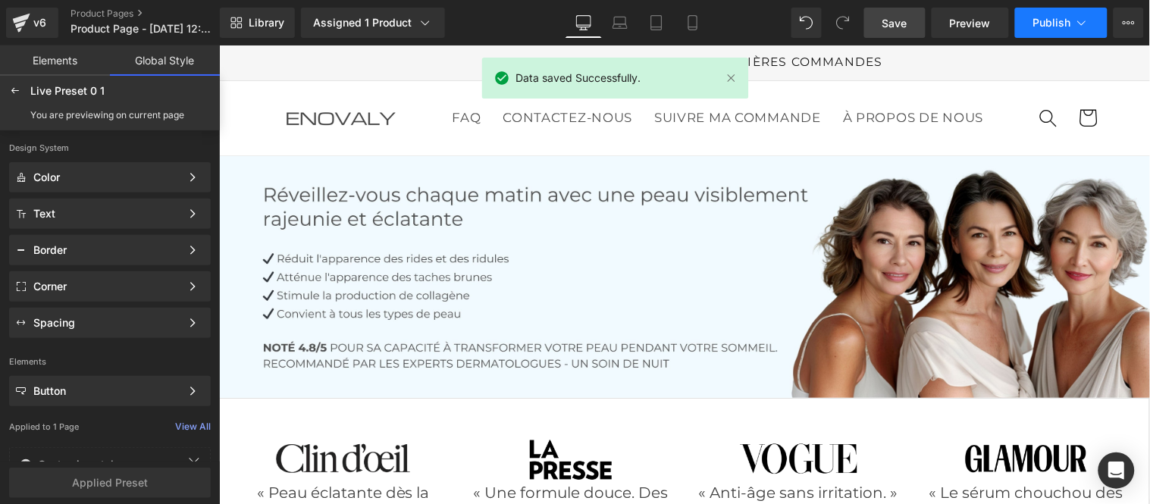
click at [1056, 20] on span "Publish" at bounding box center [1052, 23] width 38 height 12
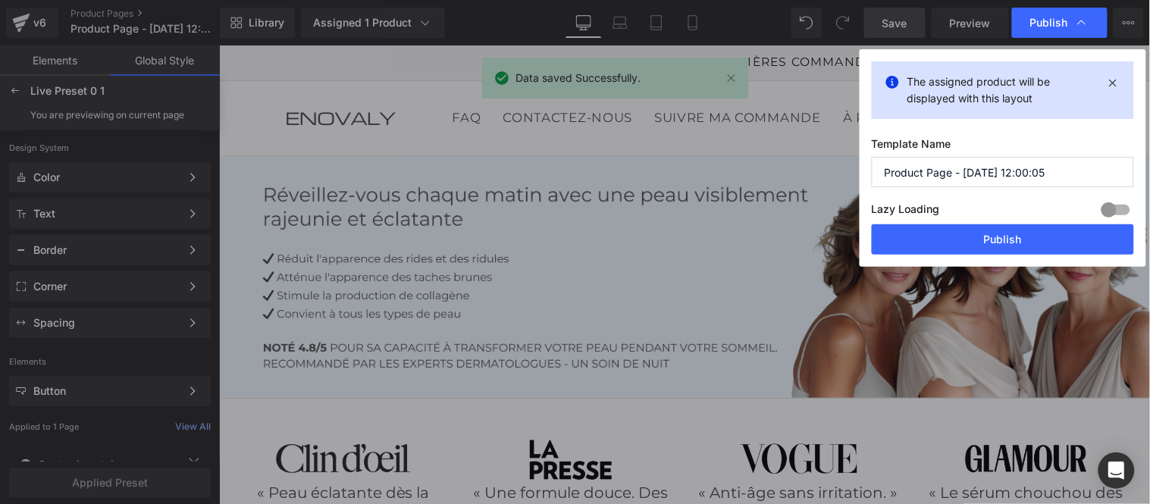
click at [1008, 171] on input "Product Page - [DATE] 12:00:05" at bounding box center [1003, 172] width 262 height 30
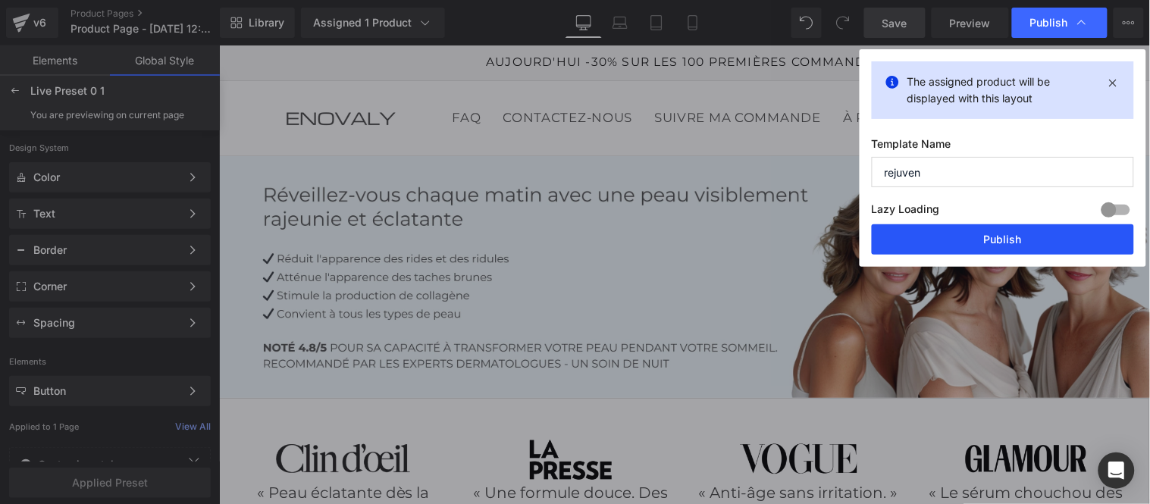
type input "rejuven"
click at [1001, 240] on button "Publish" at bounding box center [1003, 239] width 262 height 30
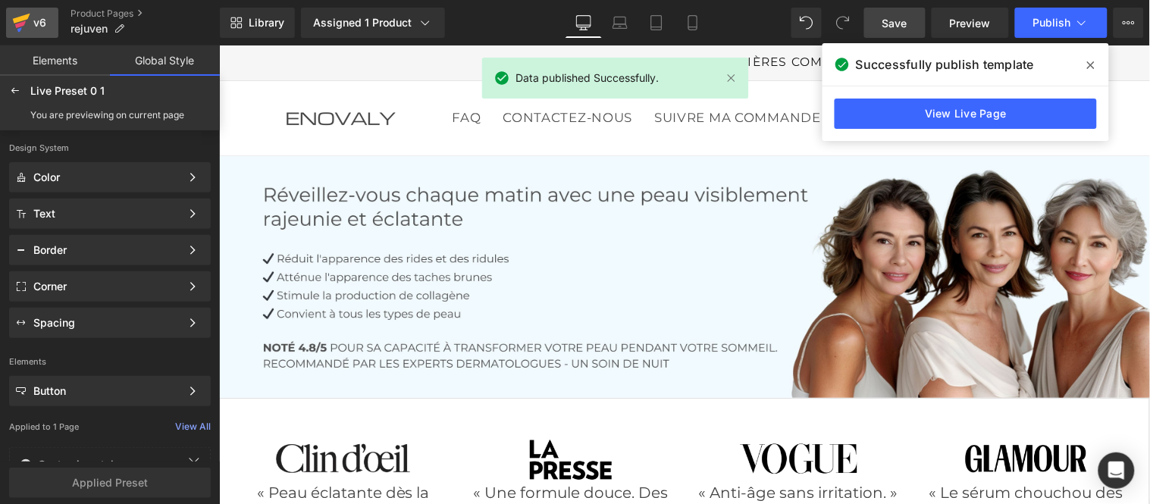
click at [40, 17] on div "v6" at bounding box center [39, 23] width 19 height 20
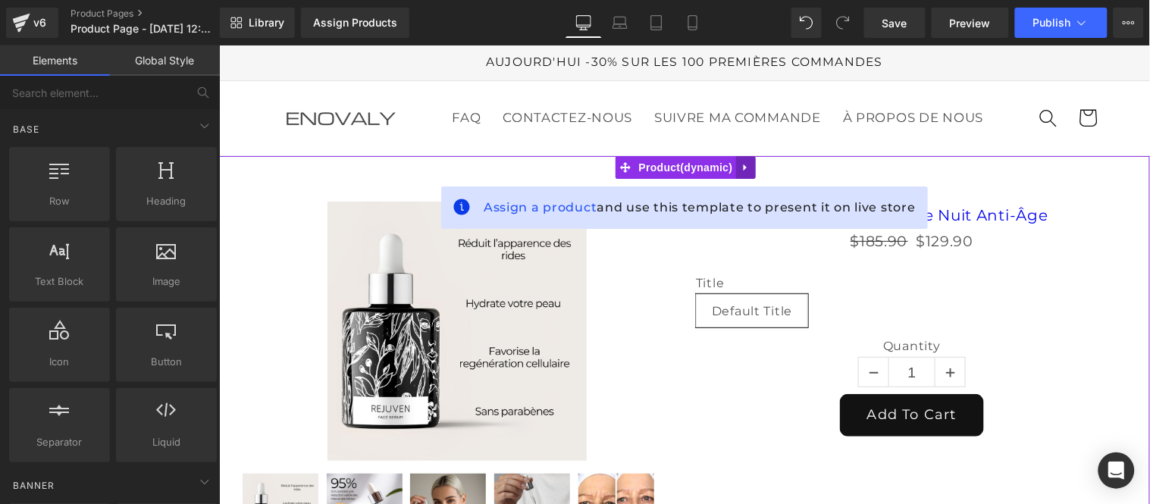
click at [749, 172] on icon at bounding box center [745, 166] width 11 height 11
click at [752, 172] on icon at bounding box center [755, 166] width 11 height 11
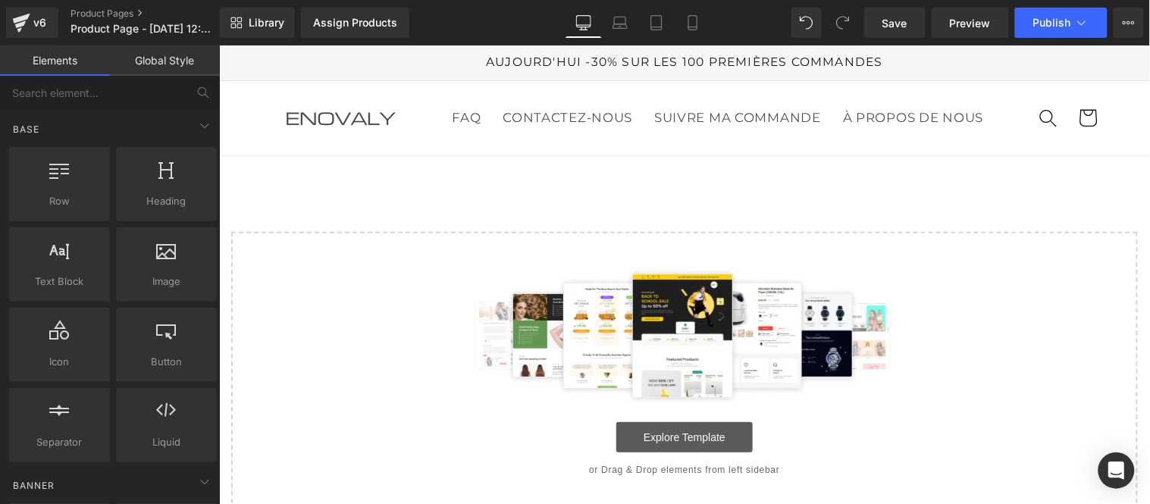
click at [674, 452] on link "Explore Template" at bounding box center [683, 436] width 136 height 30
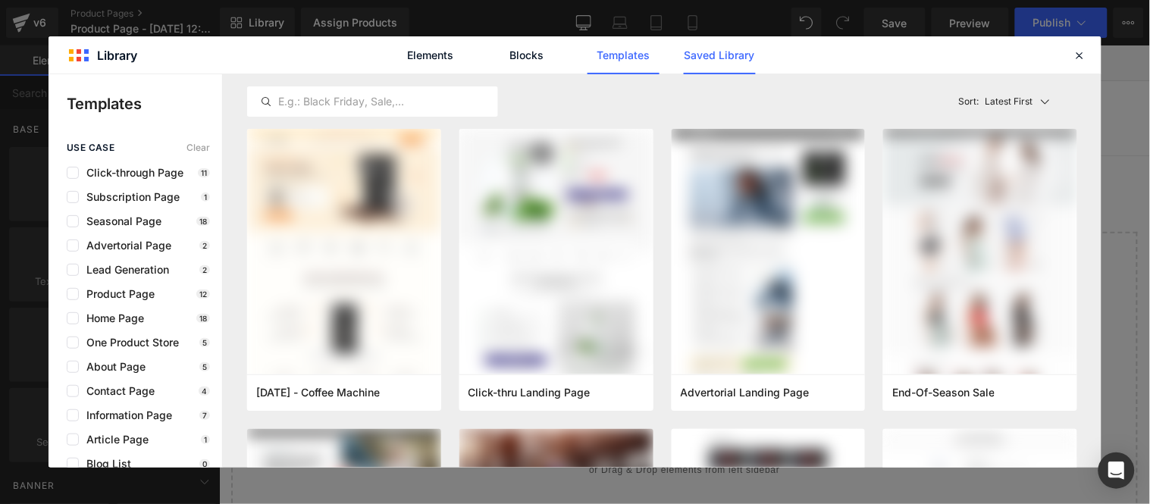
click at [730, 57] on link "Saved Library" at bounding box center [720, 55] width 72 height 38
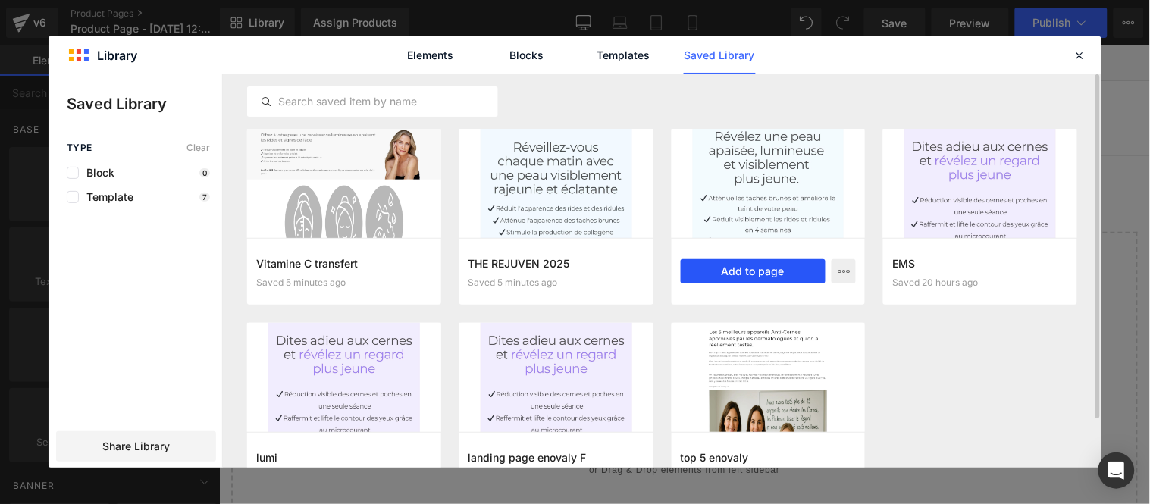
click at [738, 268] on button "Add to page" at bounding box center [754, 271] width 146 height 24
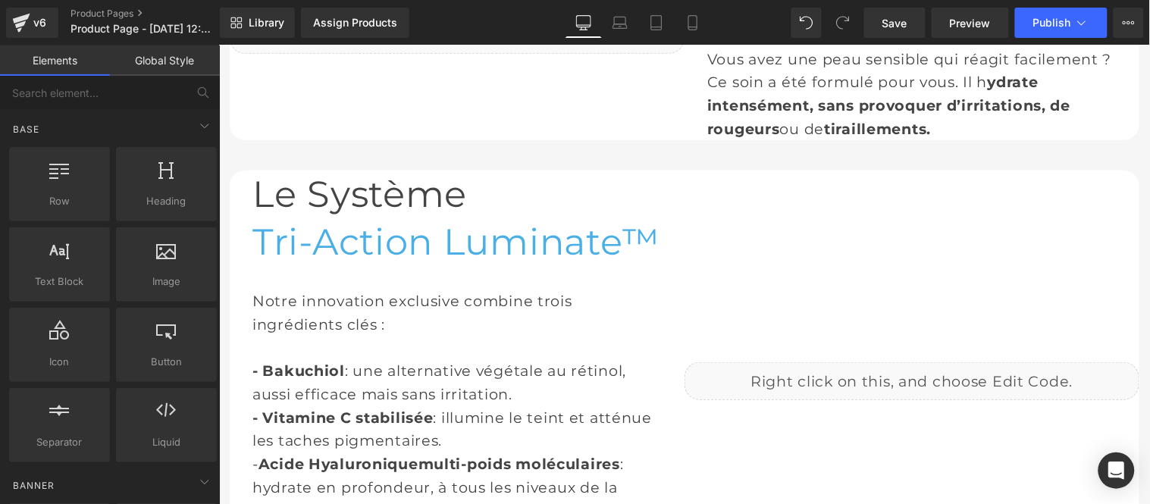
scroll to position [2003, 0]
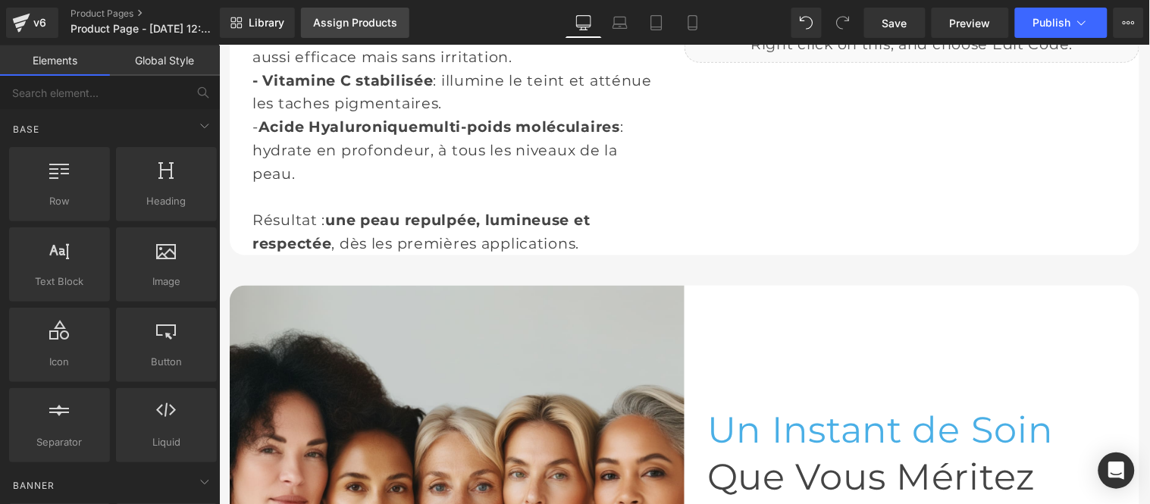
click at [358, 21] on div "Assign Products" at bounding box center [355, 23] width 84 height 12
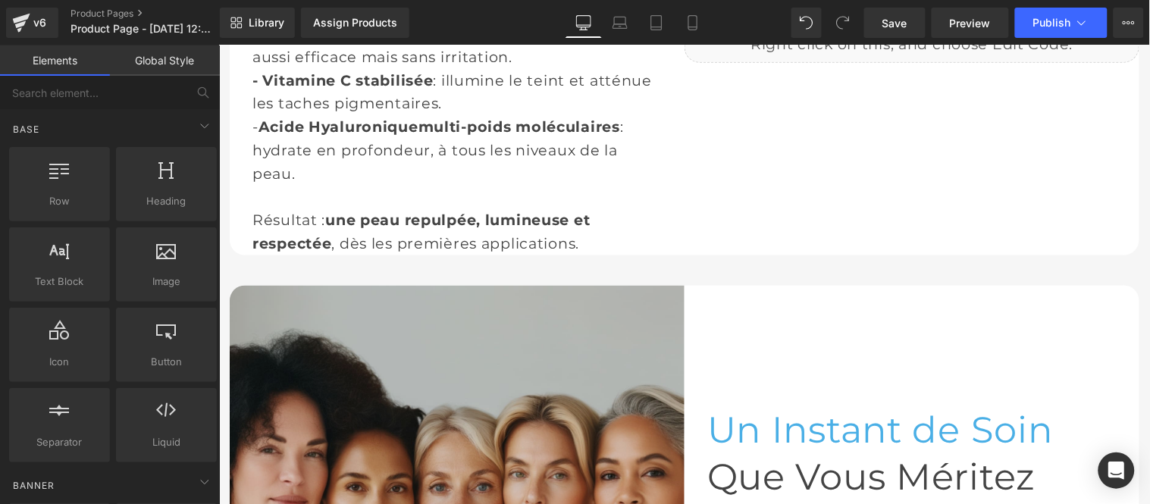
scroll to position [2339, 0]
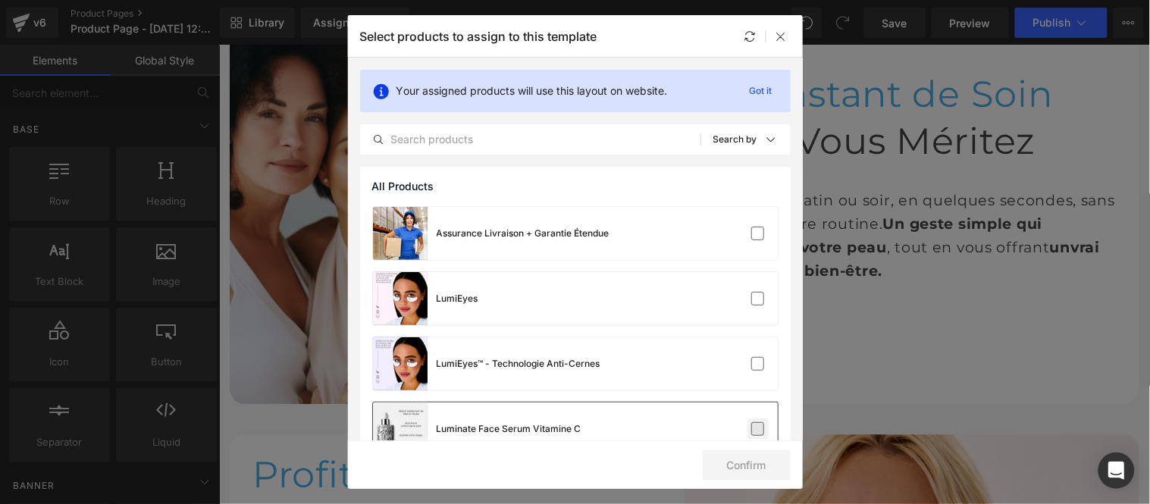
click at [756, 422] on label at bounding box center [758, 429] width 14 height 14
click at [758, 429] on input "checkbox" at bounding box center [758, 429] width 0 height 0
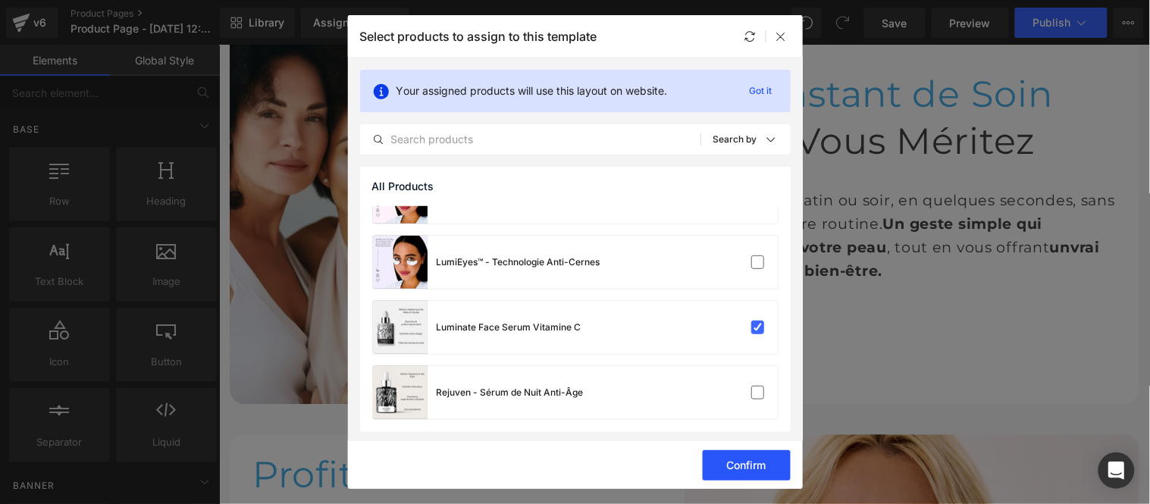
click at [758, 461] on button "Confirm" at bounding box center [747, 465] width 88 height 30
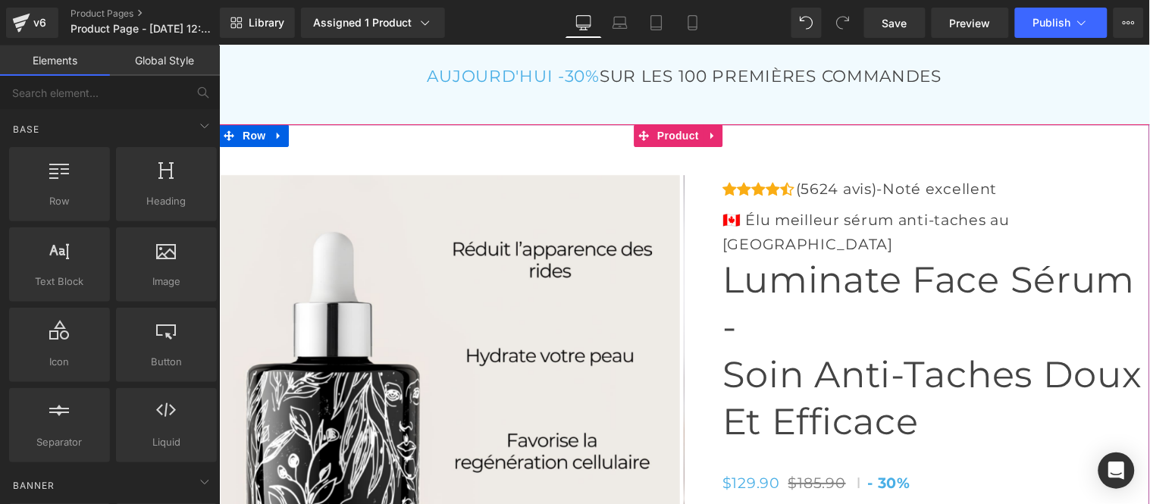
scroll to position [5624, 0]
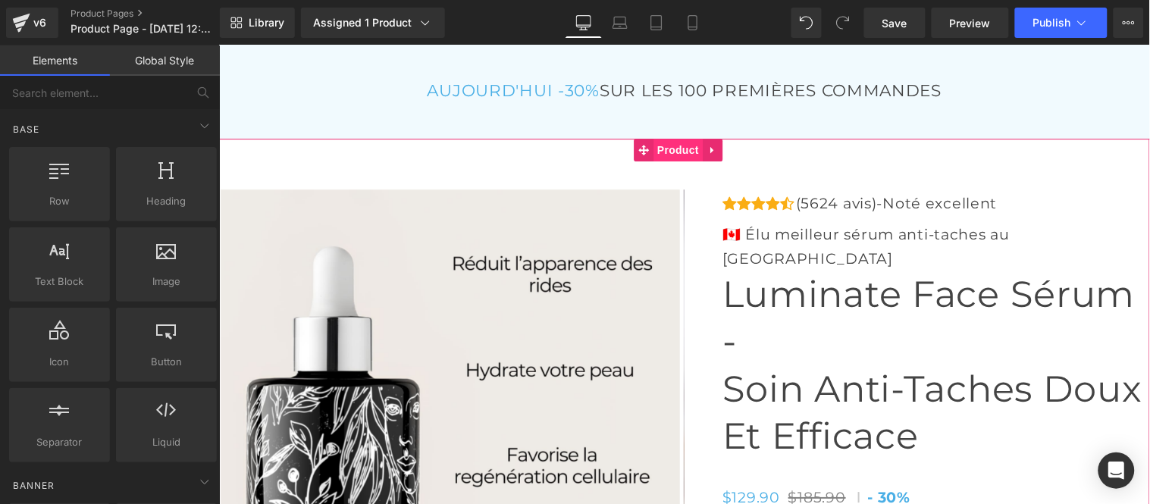
click at [678, 161] on span "Product" at bounding box center [677, 149] width 49 height 23
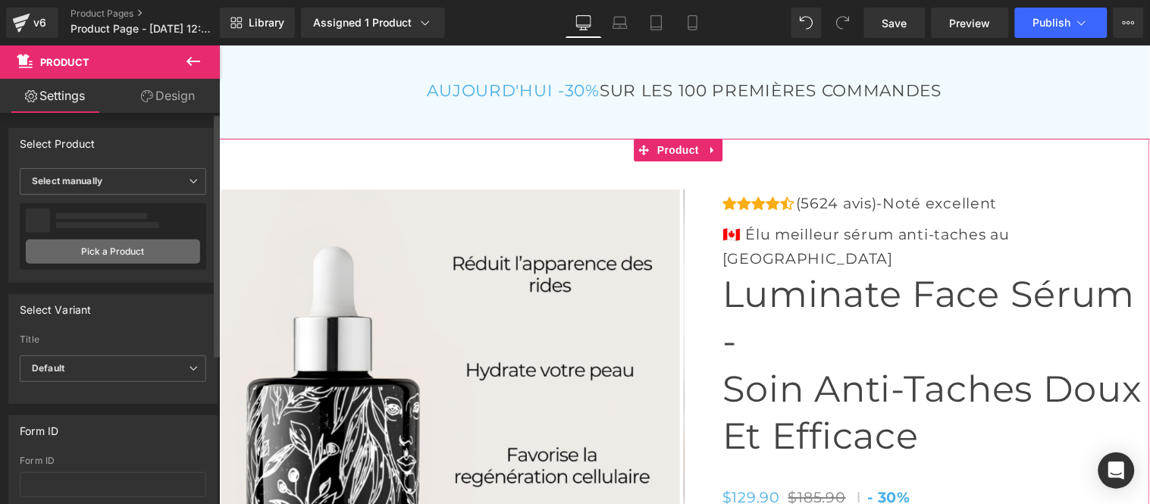
click at [124, 252] on link "Pick a Product" at bounding box center [113, 251] width 174 height 24
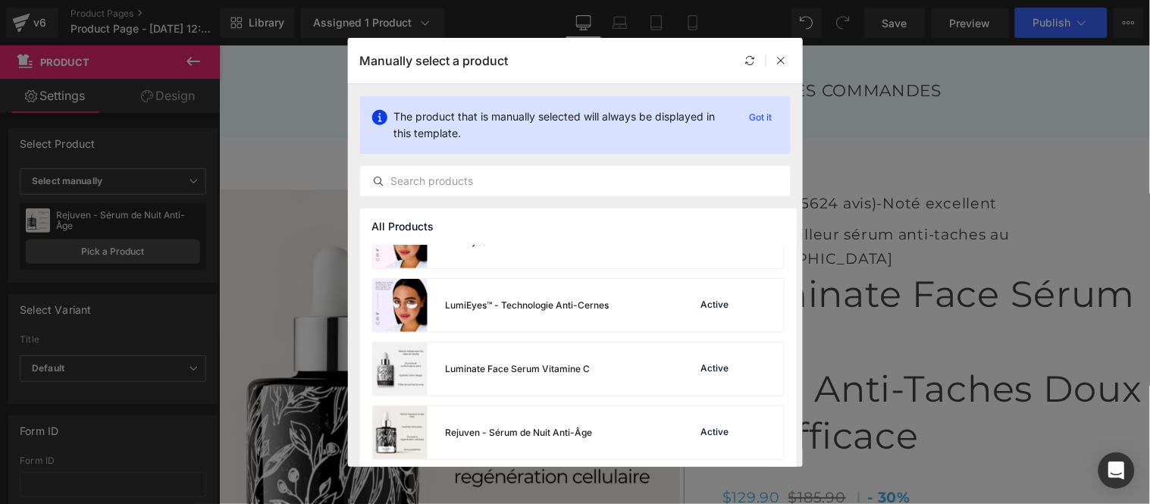
scroll to position [99, 0]
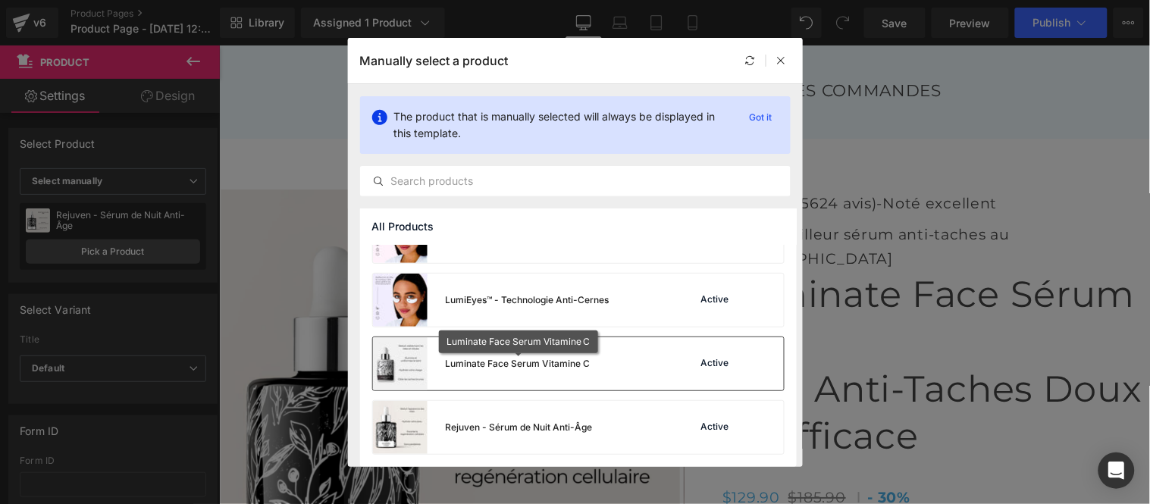
click at [536, 367] on div "Luminate Face Serum Vitamine C" at bounding box center [518, 364] width 145 height 14
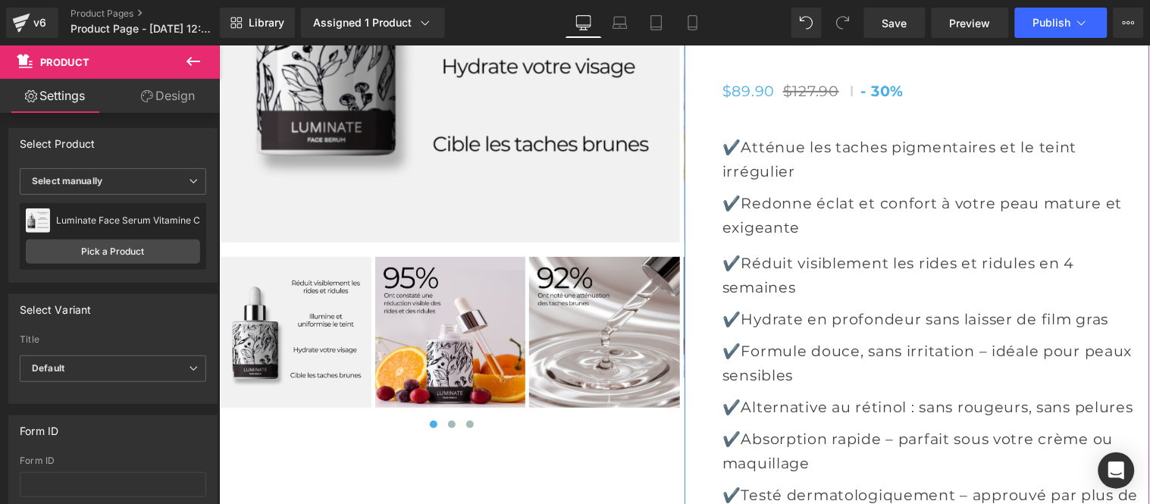
scroll to position [6045, 0]
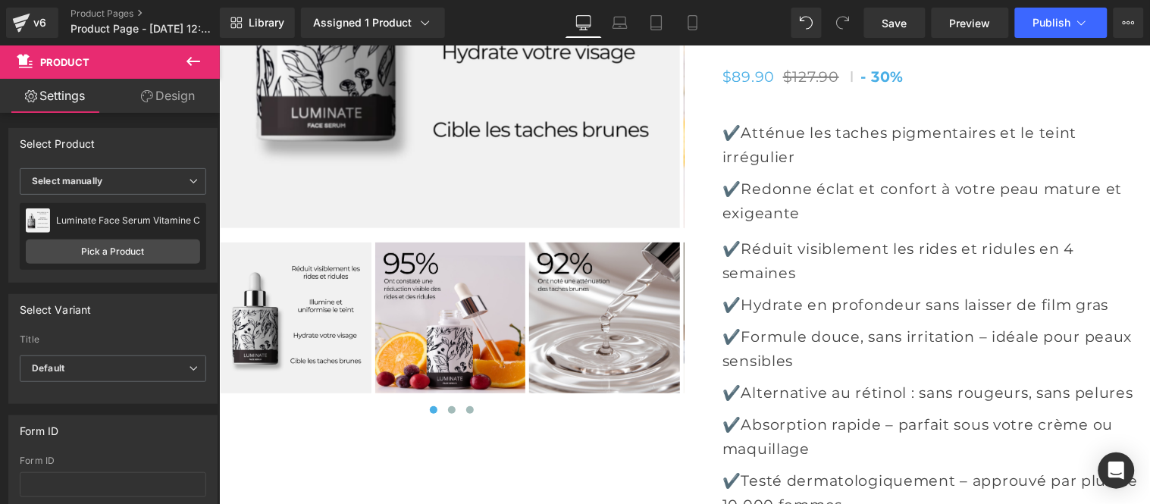
click at [191, 63] on icon at bounding box center [193, 61] width 18 height 18
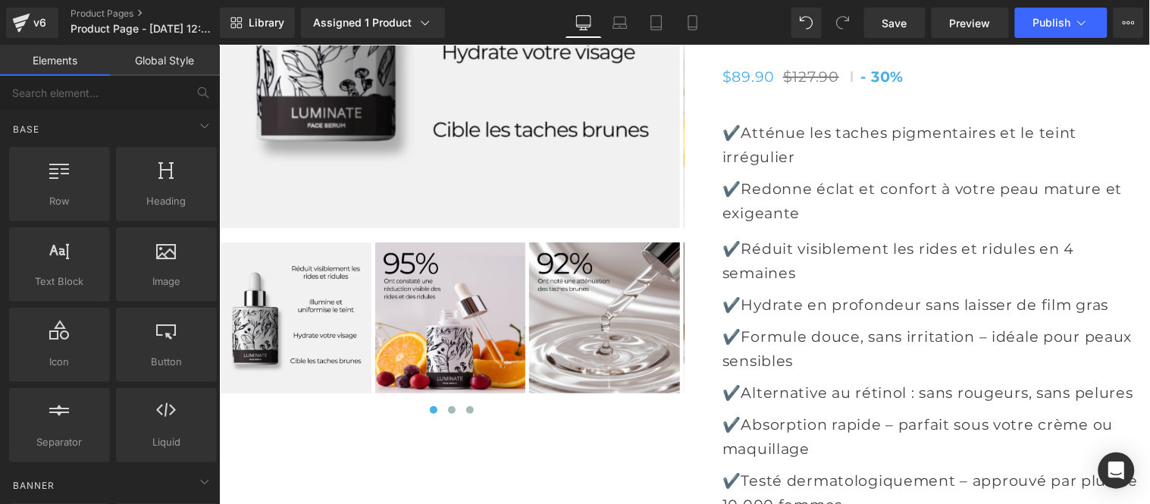
click at [163, 58] on link "Global Style" at bounding box center [165, 60] width 110 height 30
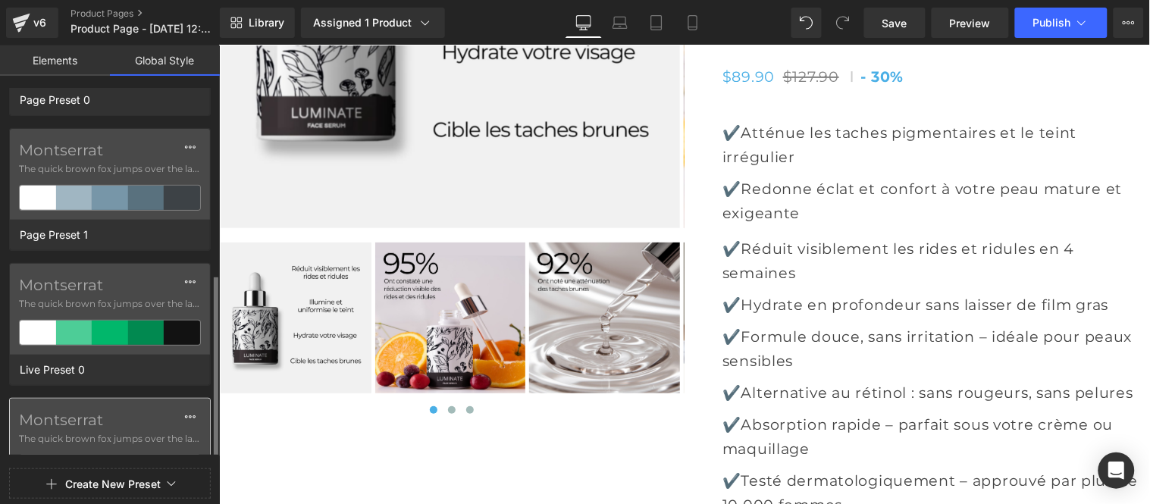
scroll to position [263, 0]
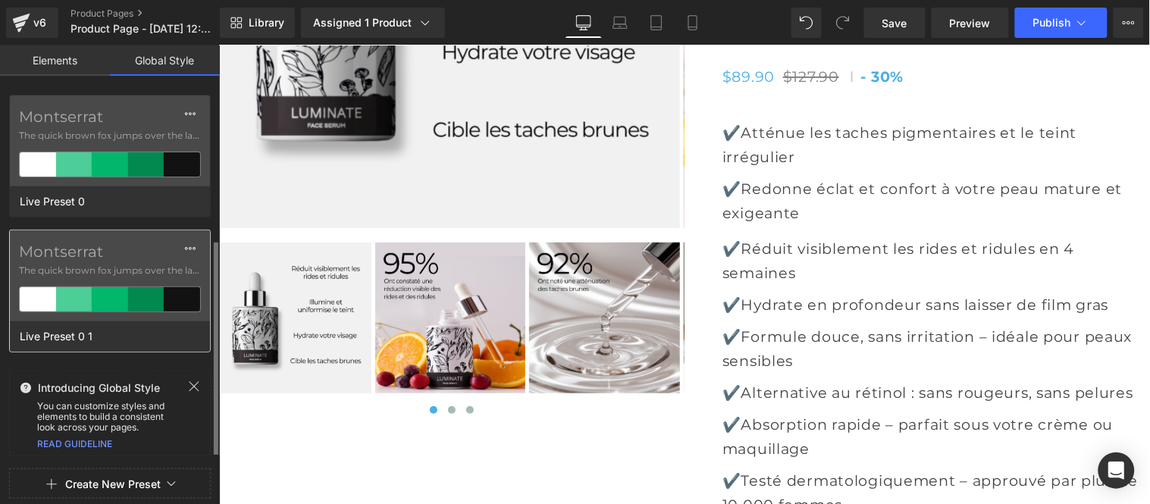
click at [99, 264] on span "The quick brown fox jumps over the lazy..." at bounding box center [110, 271] width 182 height 14
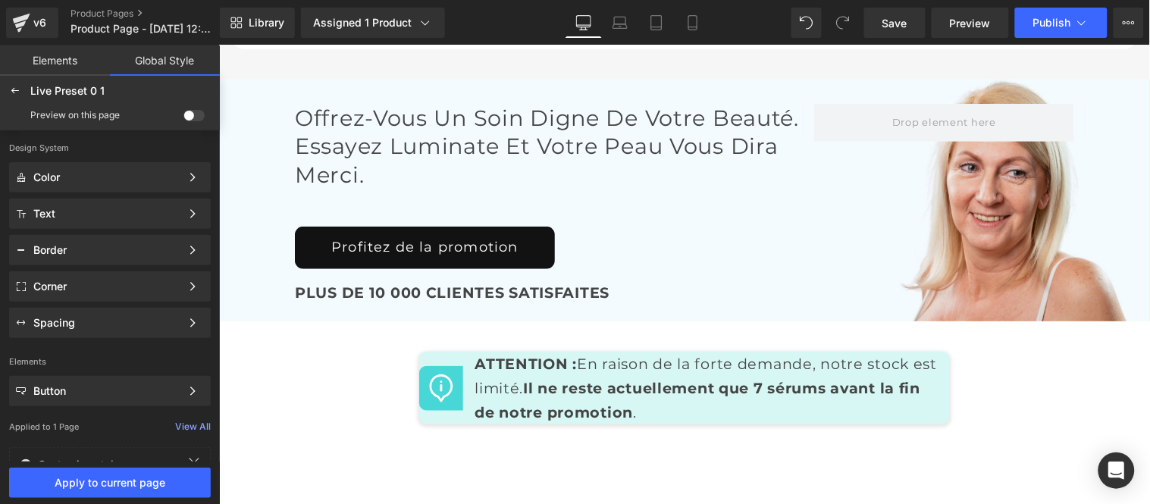
scroll to position [7644, 0]
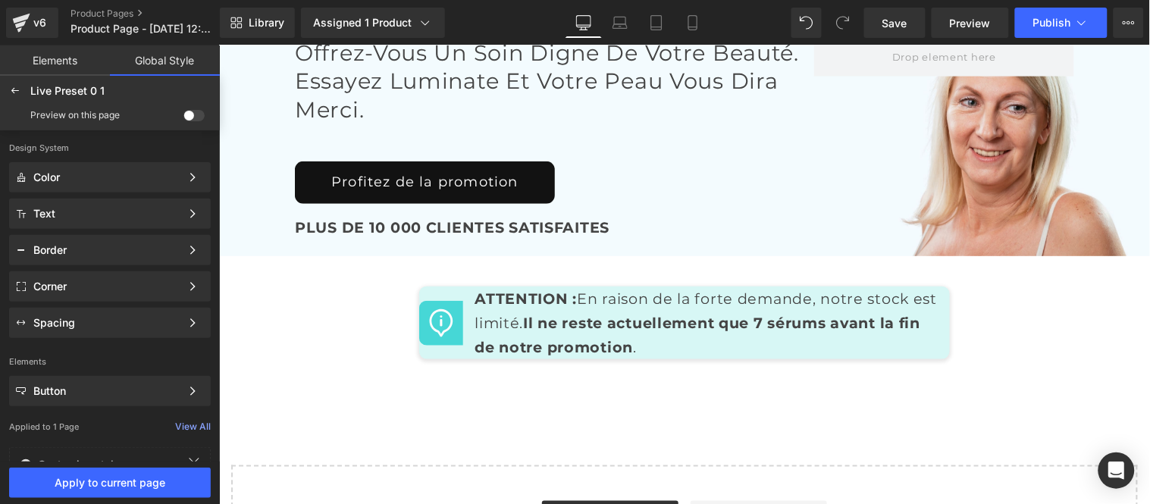
click at [186, 112] on span at bounding box center [193, 115] width 21 height 11
click at [183, 118] on input "checkbox" at bounding box center [183, 118] width 0 height 0
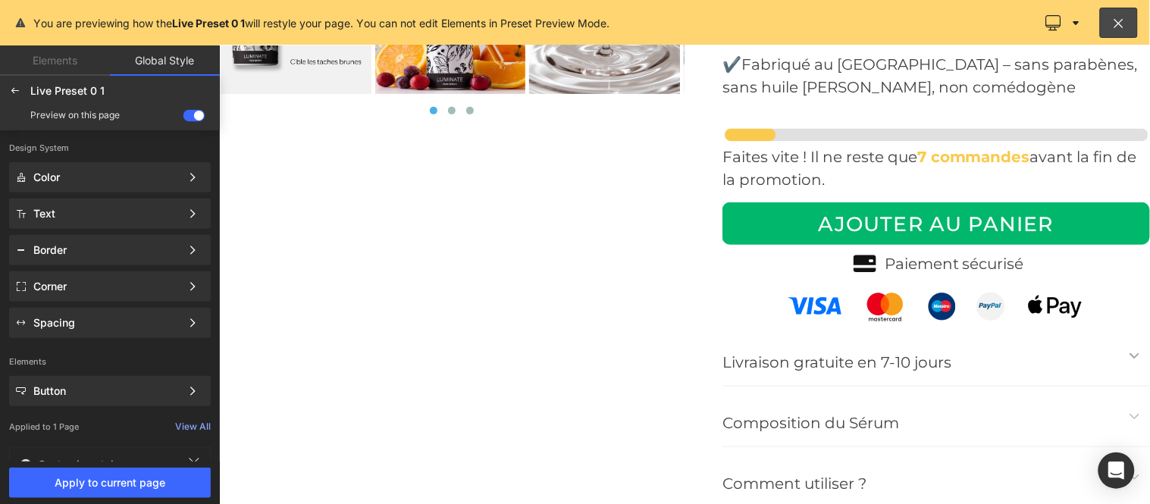
scroll to position [6211, 0]
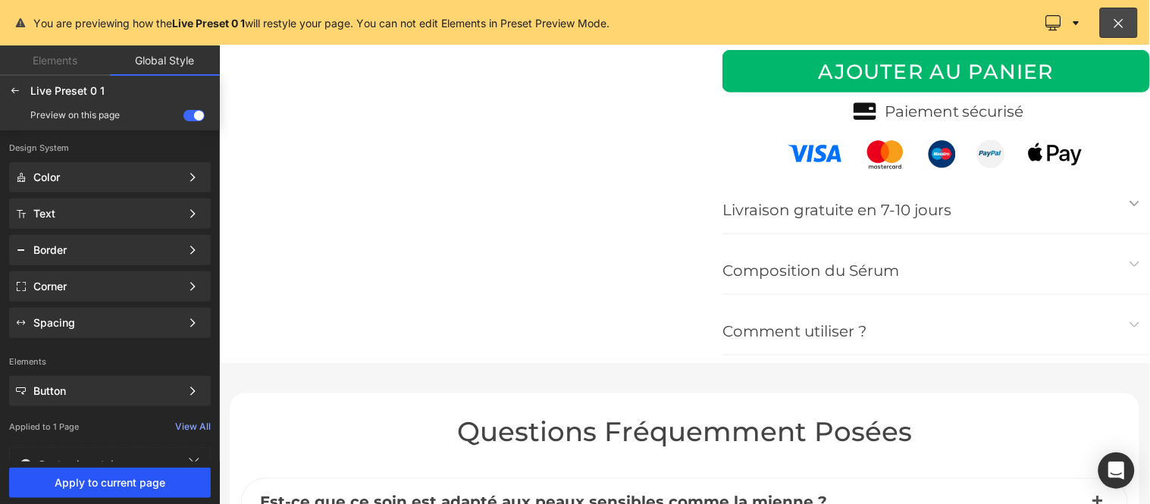
click at [91, 478] on span "Apply to current page" at bounding box center [109, 483] width 183 height 12
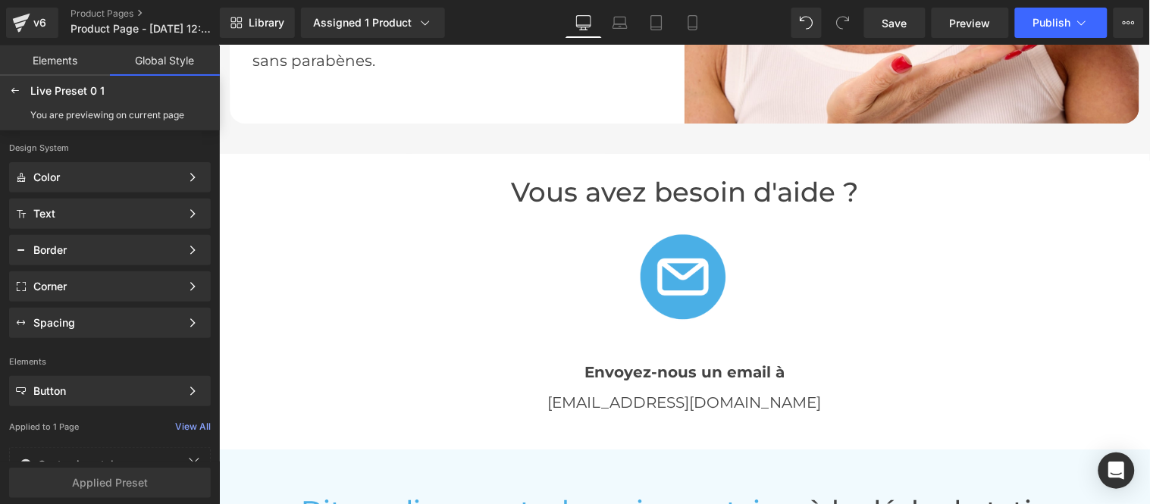
scroll to position [3012, 0]
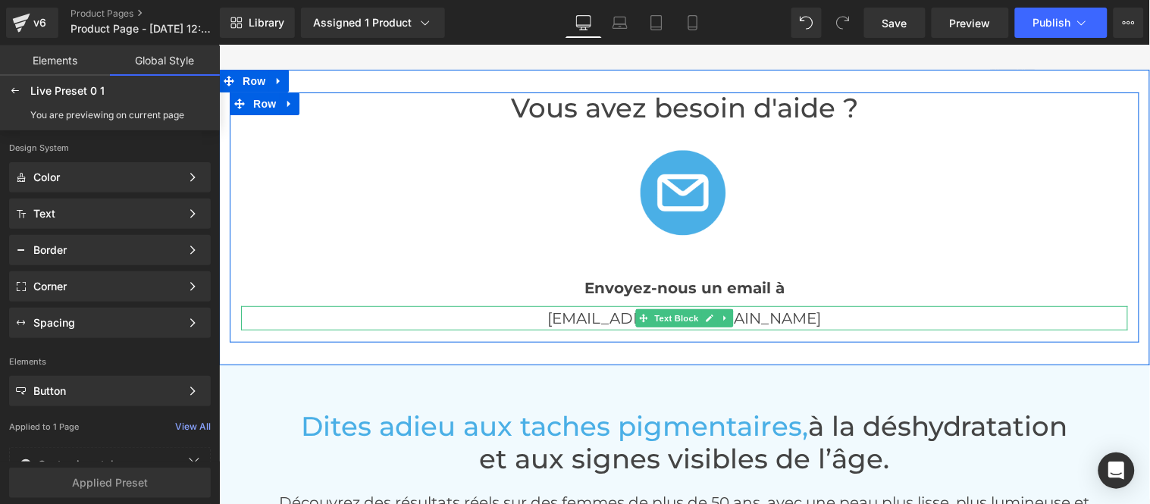
click at [706, 327] on link at bounding box center [709, 317] width 16 height 18
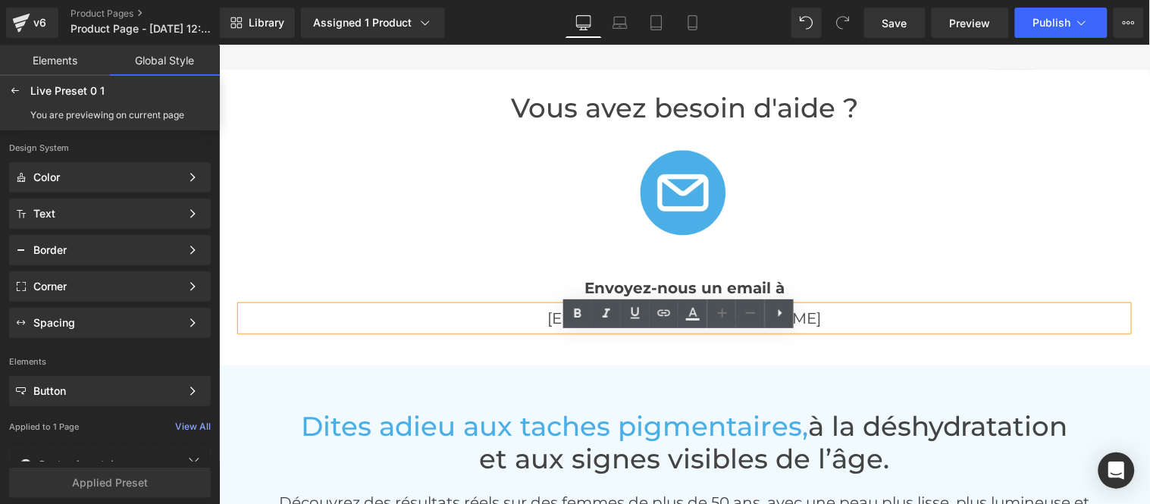
click at [713, 330] on p "[EMAIL_ADDRESS][DOMAIN_NAME]" at bounding box center [683, 317] width 887 height 24
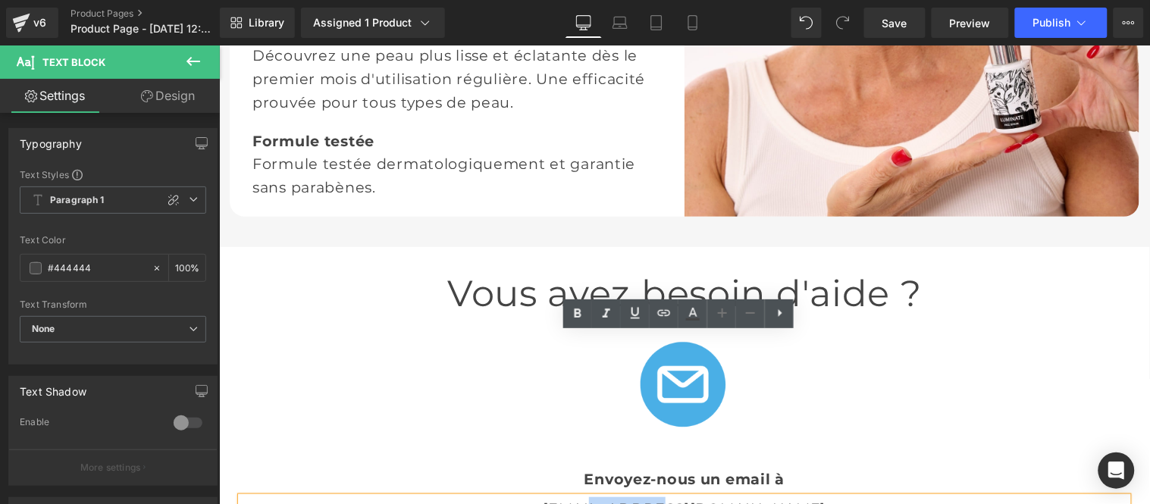
click at [663, 496] on p "[EMAIL_ADDRESS][DOMAIN_NAME]" at bounding box center [683, 507] width 887 height 23
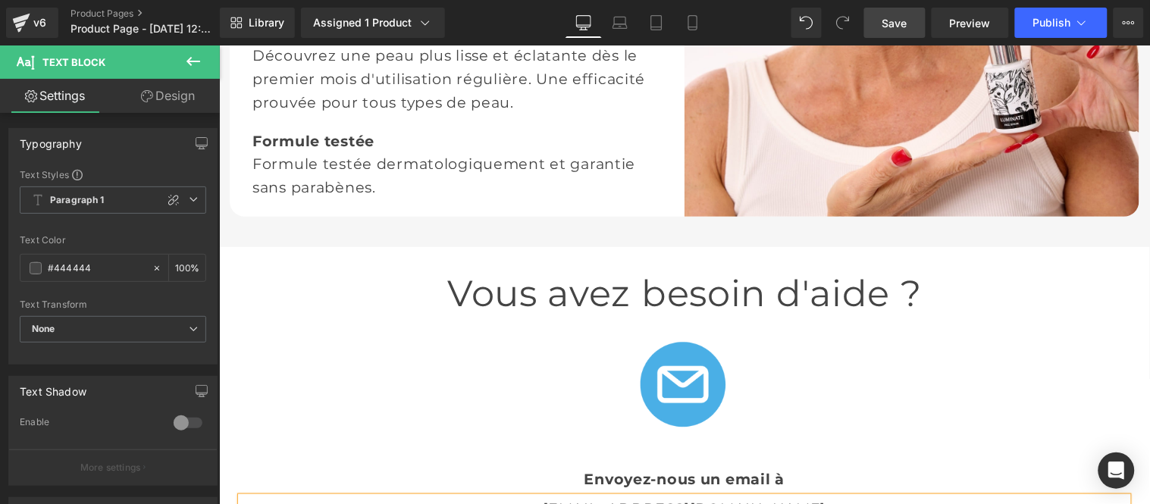
click at [899, 18] on span "Save" at bounding box center [894, 23] width 25 height 16
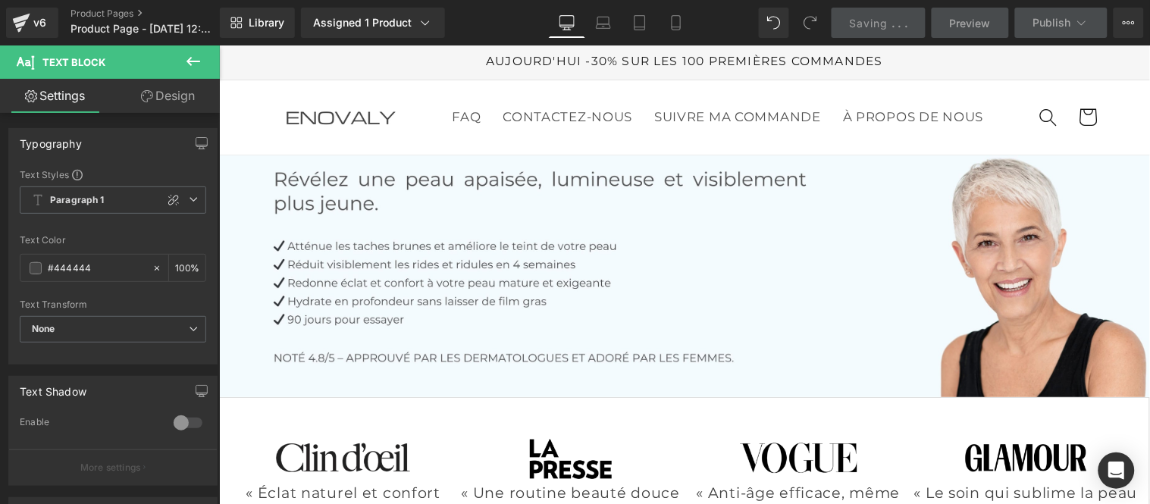
scroll to position [0, 0]
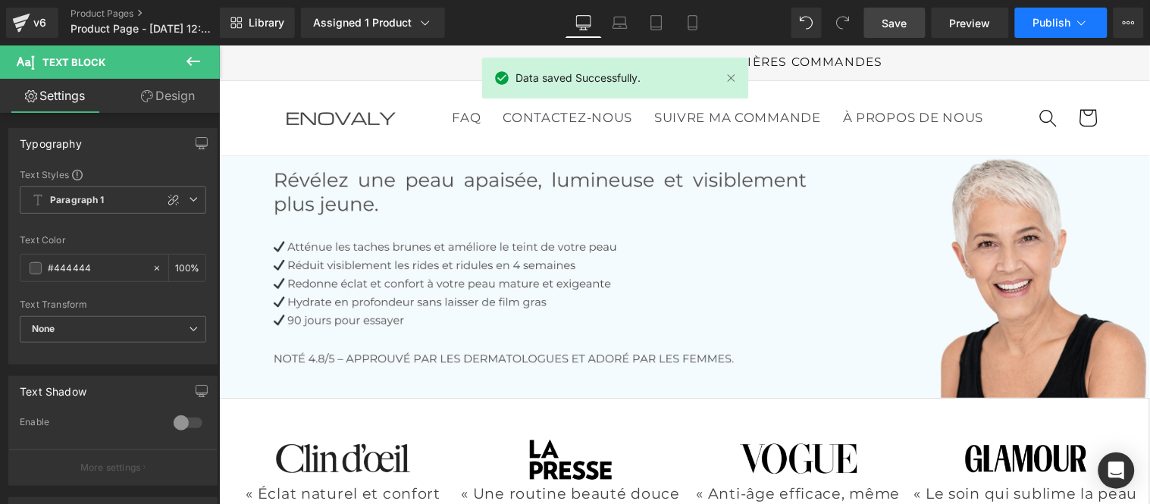
click at [1042, 32] on button "Publish" at bounding box center [1061, 23] width 92 height 30
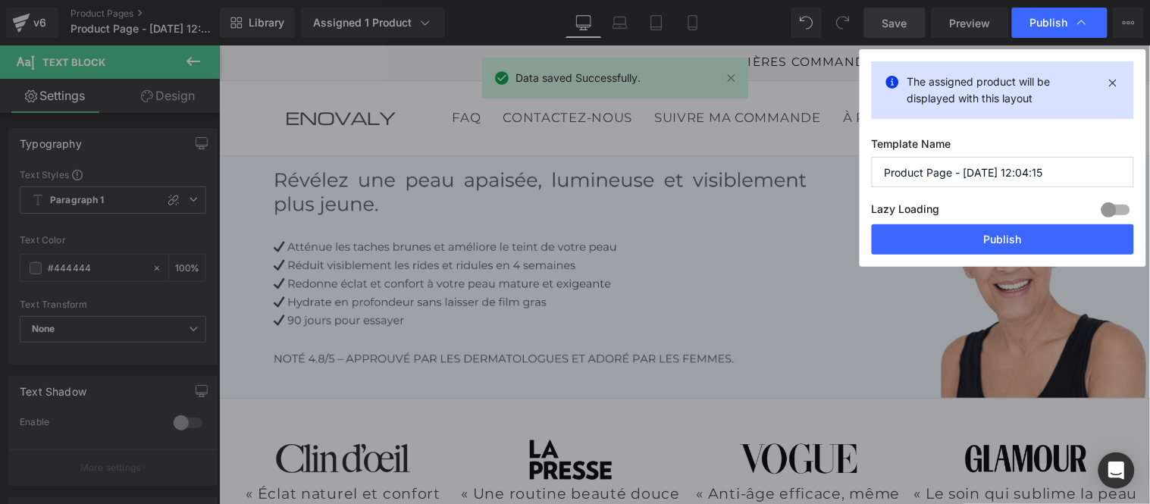
click at [974, 171] on input "Product Page - Aug 19, 12:04:15" at bounding box center [1003, 172] width 262 height 30
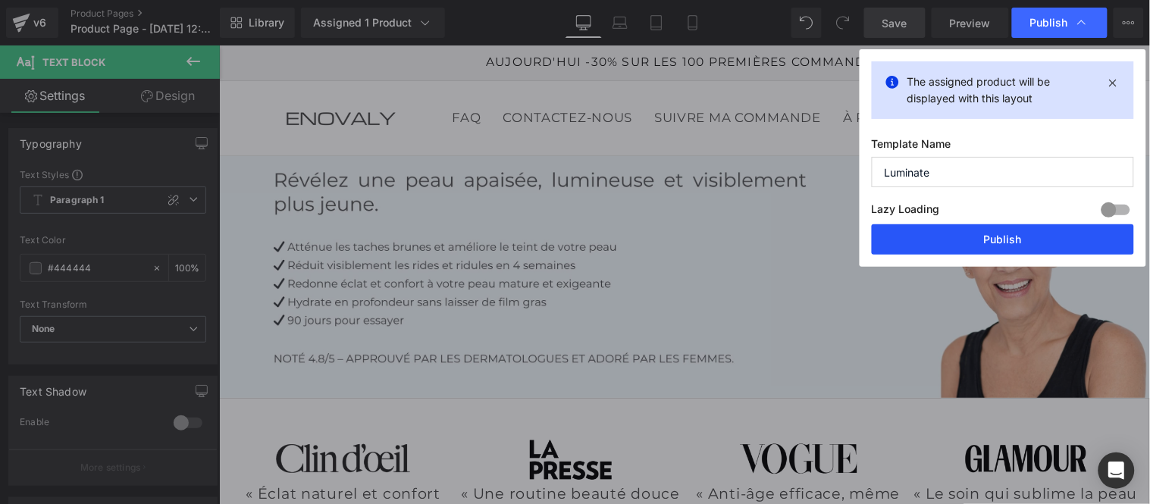
type input "Luminate"
click at [998, 237] on button "Publish" at bounding box center [1003, 239] width 262 height 30
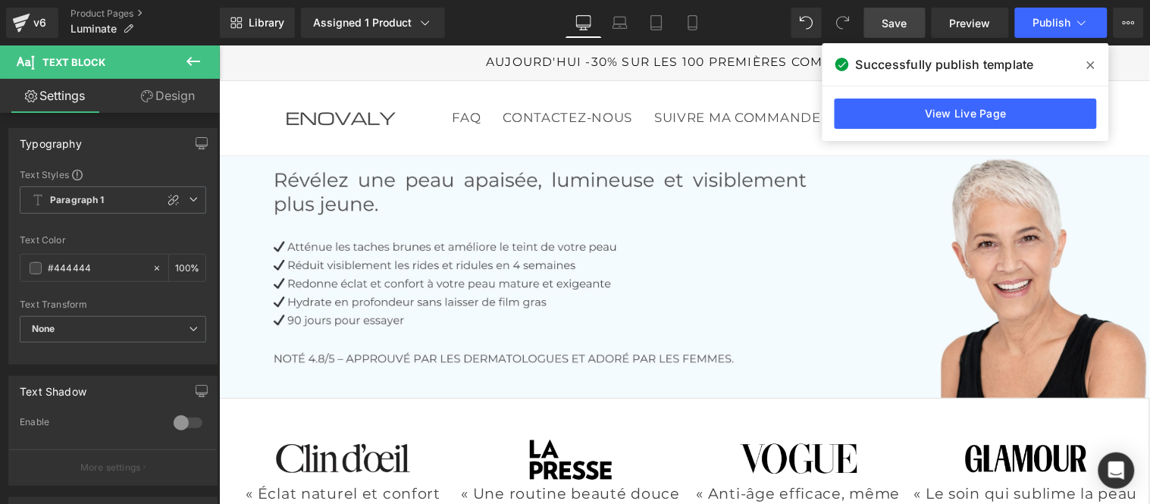
click at [1094, 68] on icon at bounding box center [1091, 65] width 8 height 8
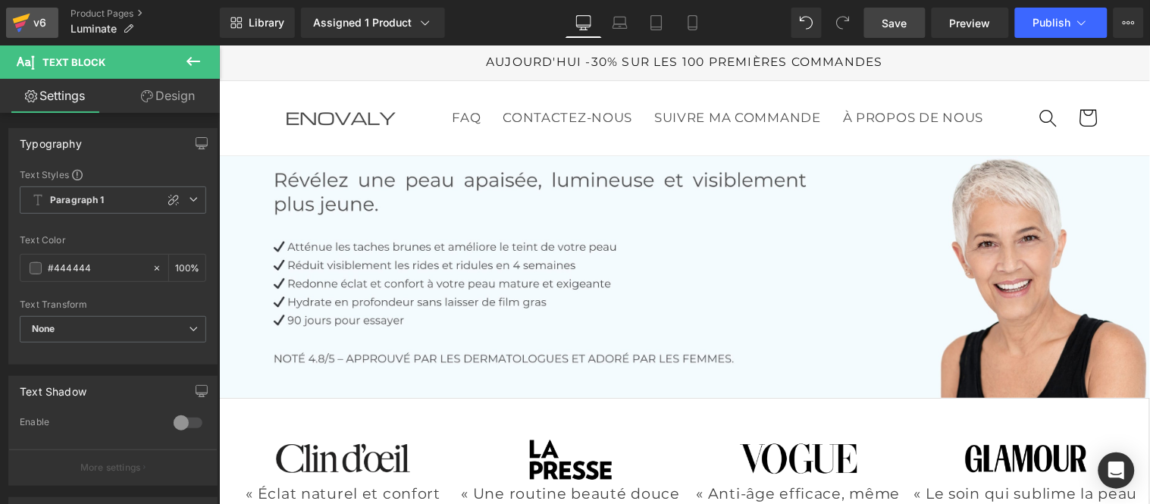
click at [18, 25] on icon at bounding box center [20, 24] width 11 height 7
